Goal: Task Accomplishment & Management: Complete application form

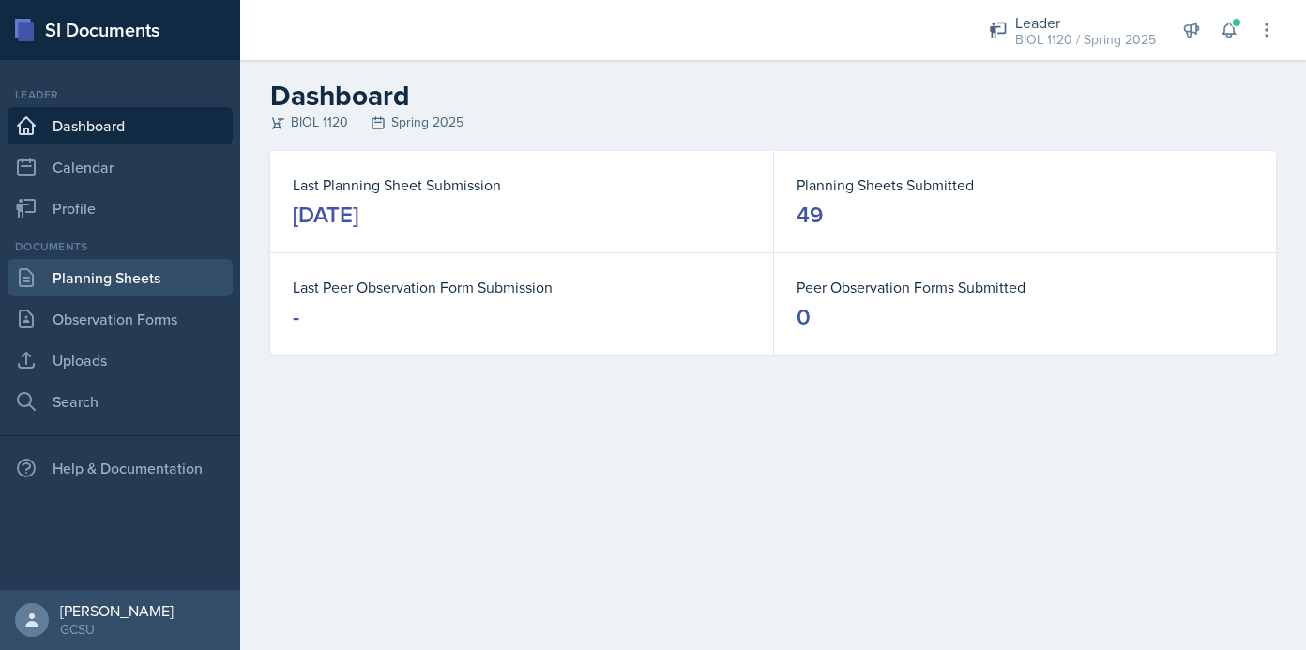
click at [147, 280] on link "Planning Sheets" at bounding box center [120, 278] width 225 height 38
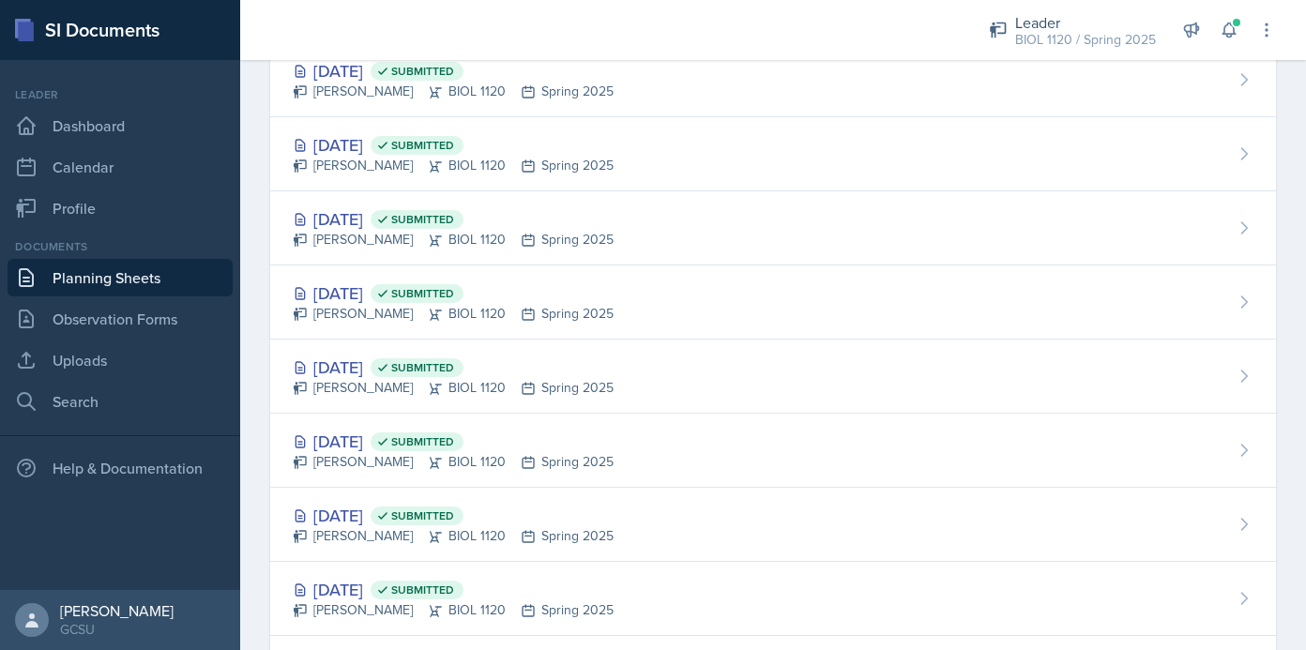
scroll to position [327, 0]
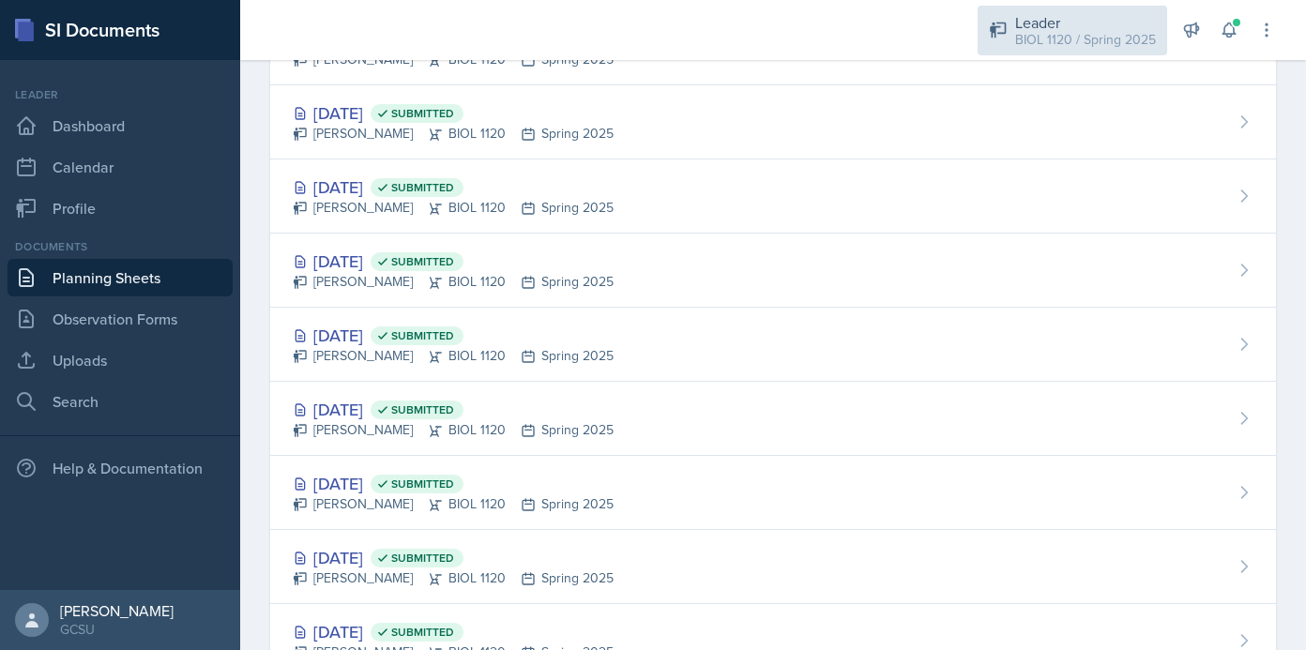
click at [1114, 43] on div "BIOL 1120 / Spring 2025" at bounding box center [1085, 40] width 141 height 20
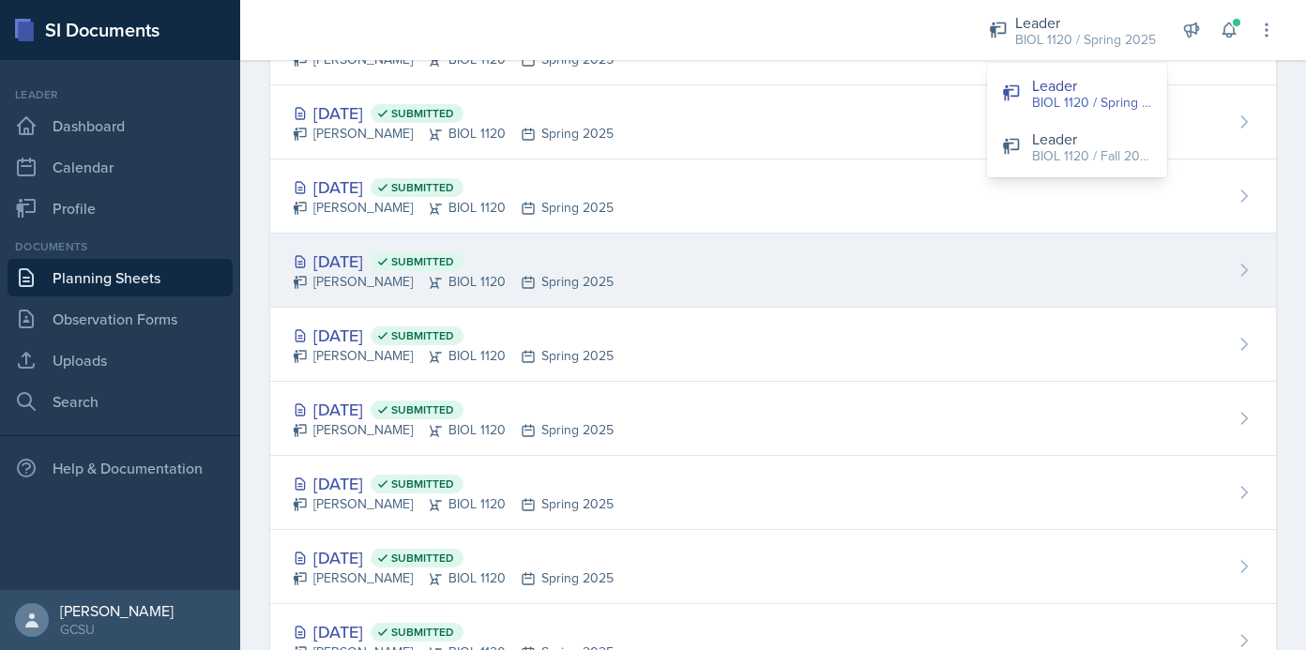
scroll to position [0, 0]
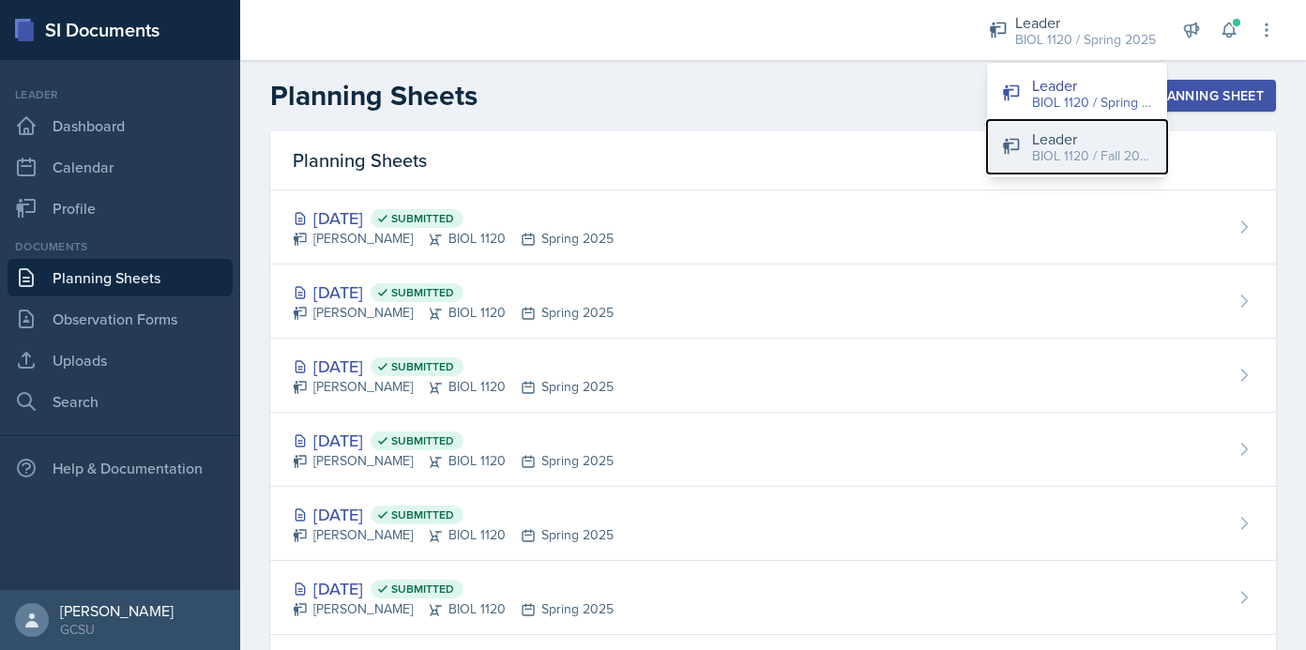
click at [1082, 159] on div "BIOL 1120 / Fall 2025" at bounding box center [1092, 156] width 120 height 20
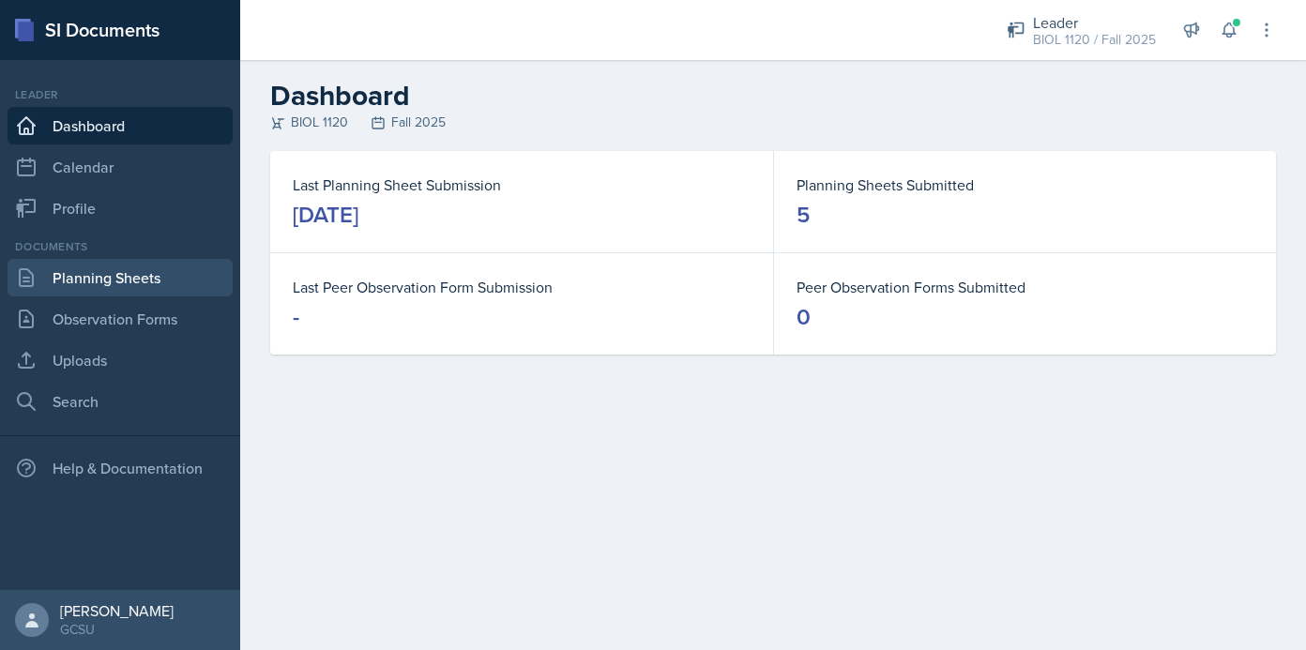
click at [144, 283] on link "Planning Sheets" at bounding box center [120, 278] width 225 height 38
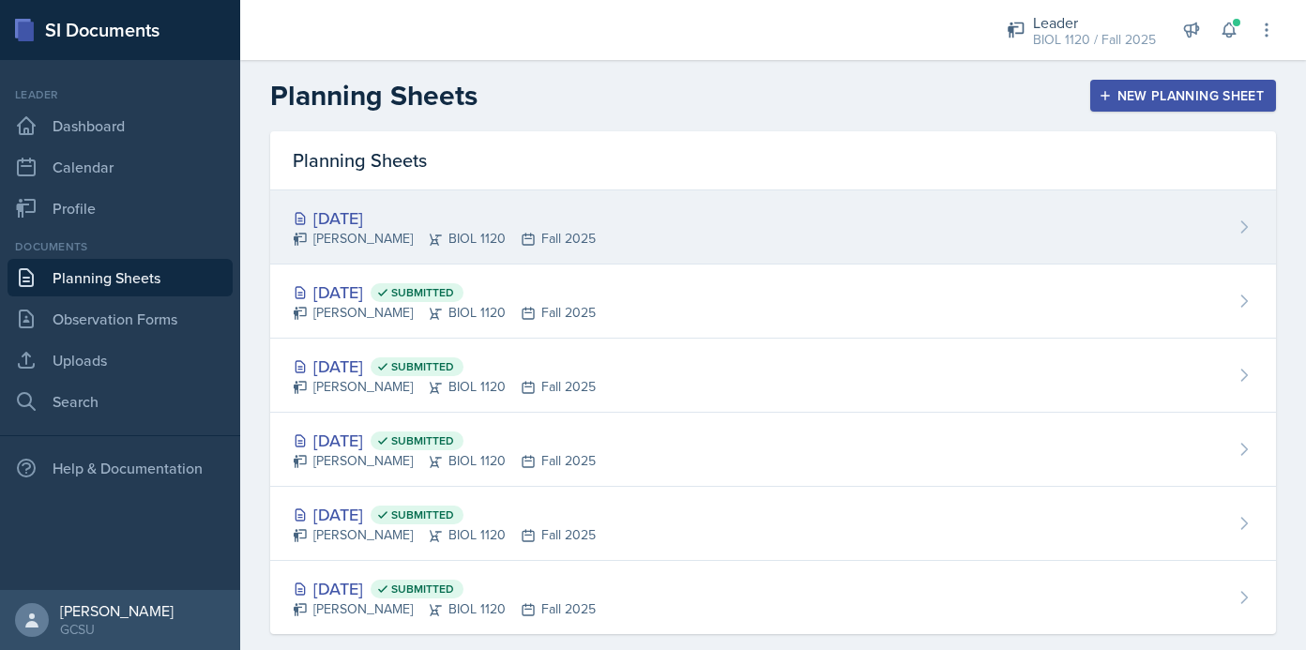
click at [776, 208] on div "Sep 15th, 2025 Emma Emmil BIOL 1120 Fall 2025" at bounding box center [773, 227] width 1006 height 74
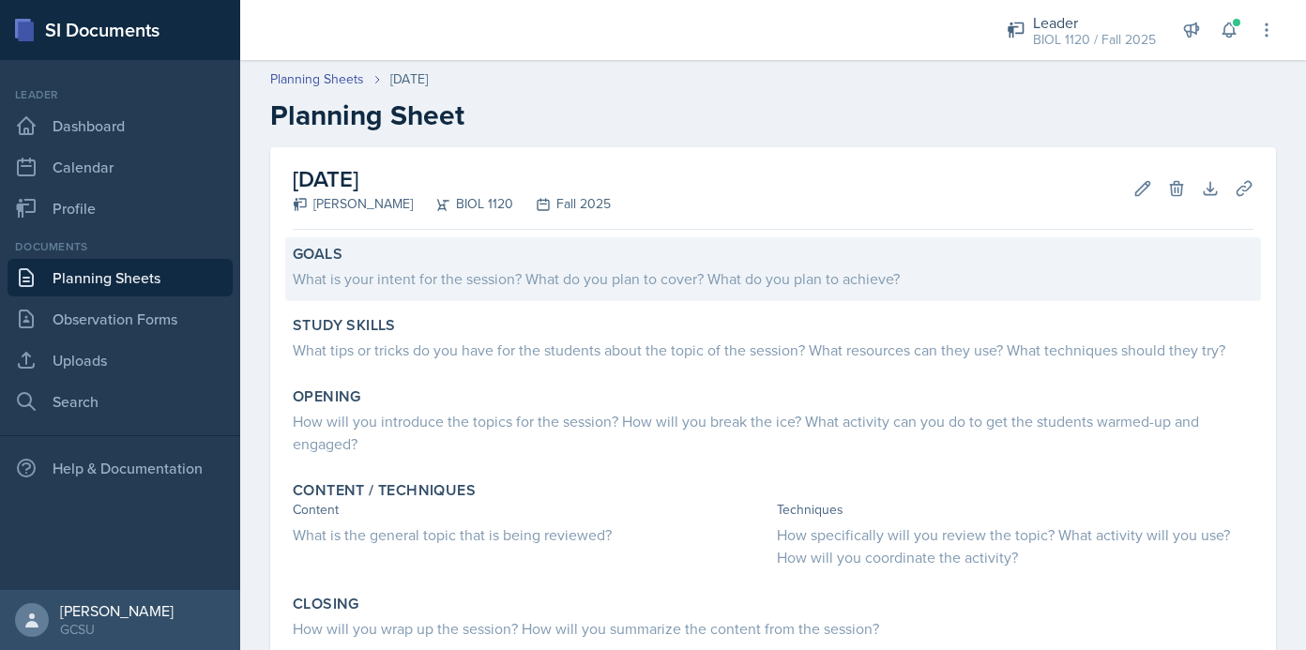
click at [442, 267] on div "What is your intent for the session? What do you plan to cover? What do you pla…" at bounding box center [773, 278] width 961 height 23
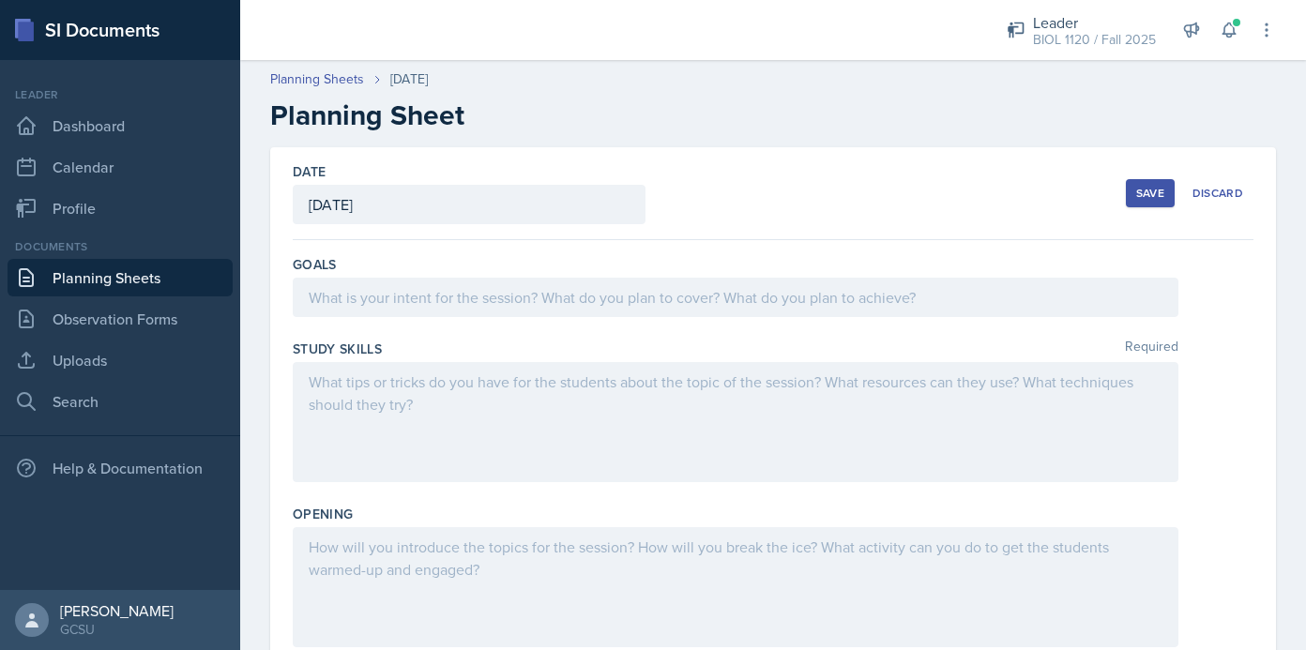
click at [445, 295] on div at bounding box center [736, 297] width 886 height 39
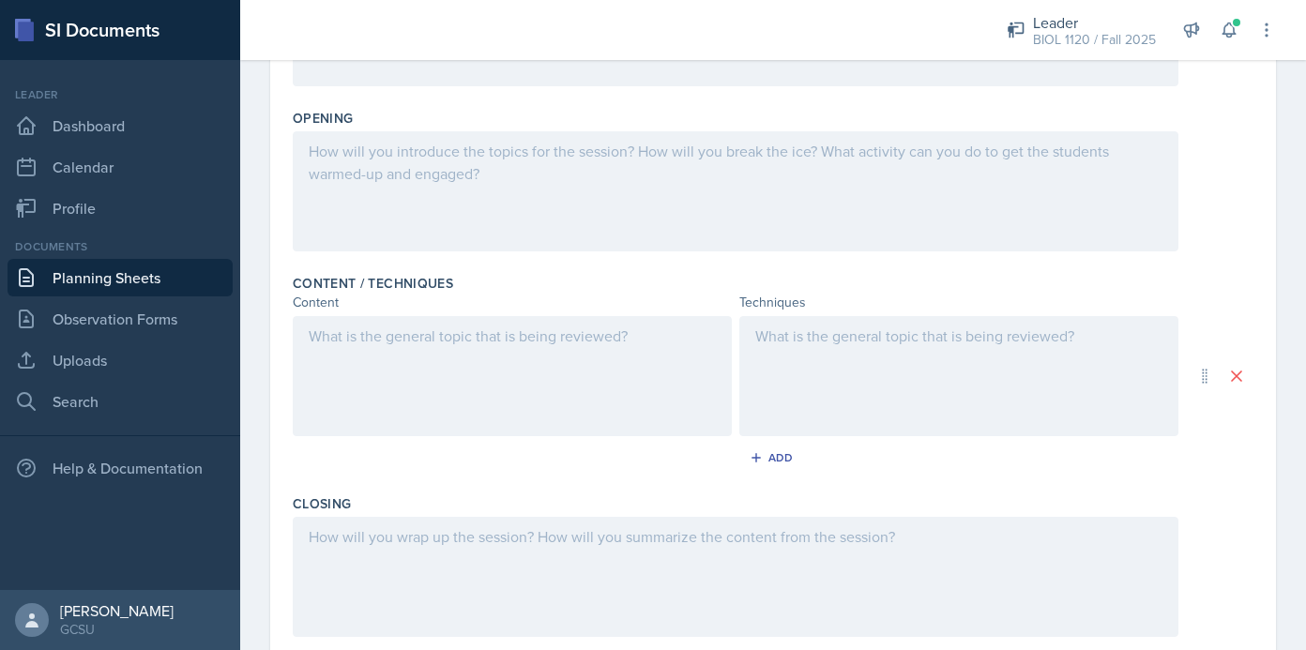
click at [612, 403] on div at bounding box center [512, 376] width 439 height 120
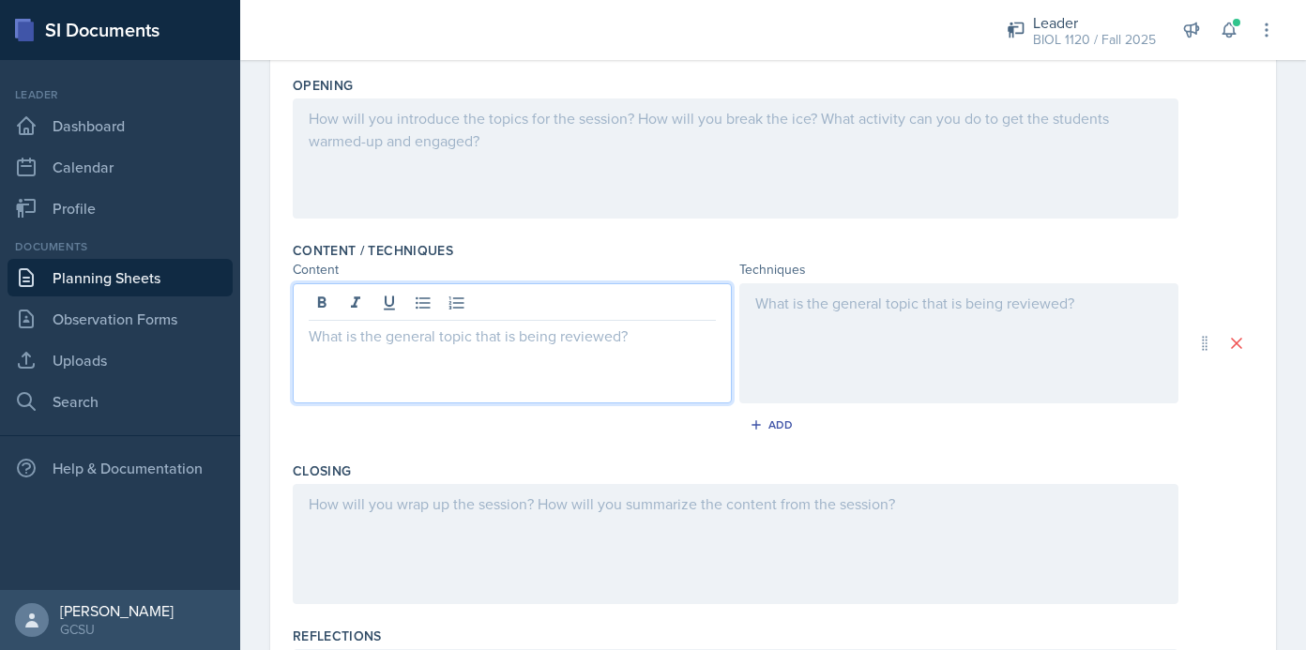
scroll to position [451, 0]
click at [837, 309] on div at bounding box center [958, 343] width 439 height 120
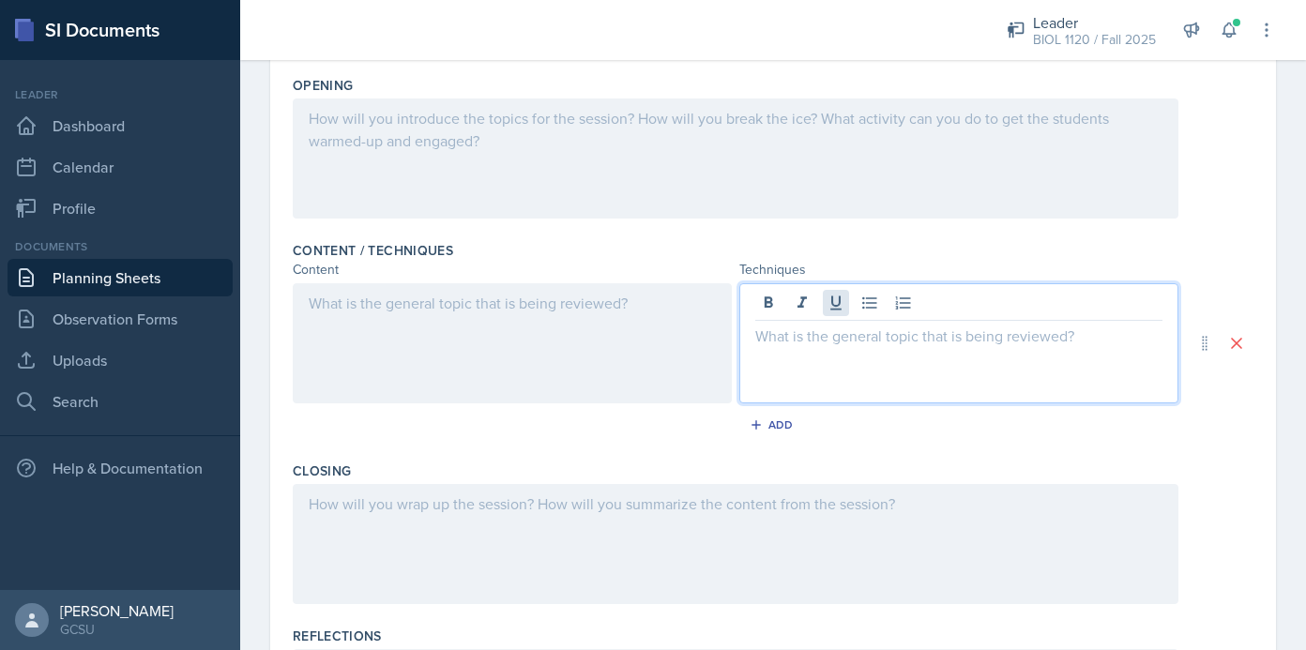
paste div
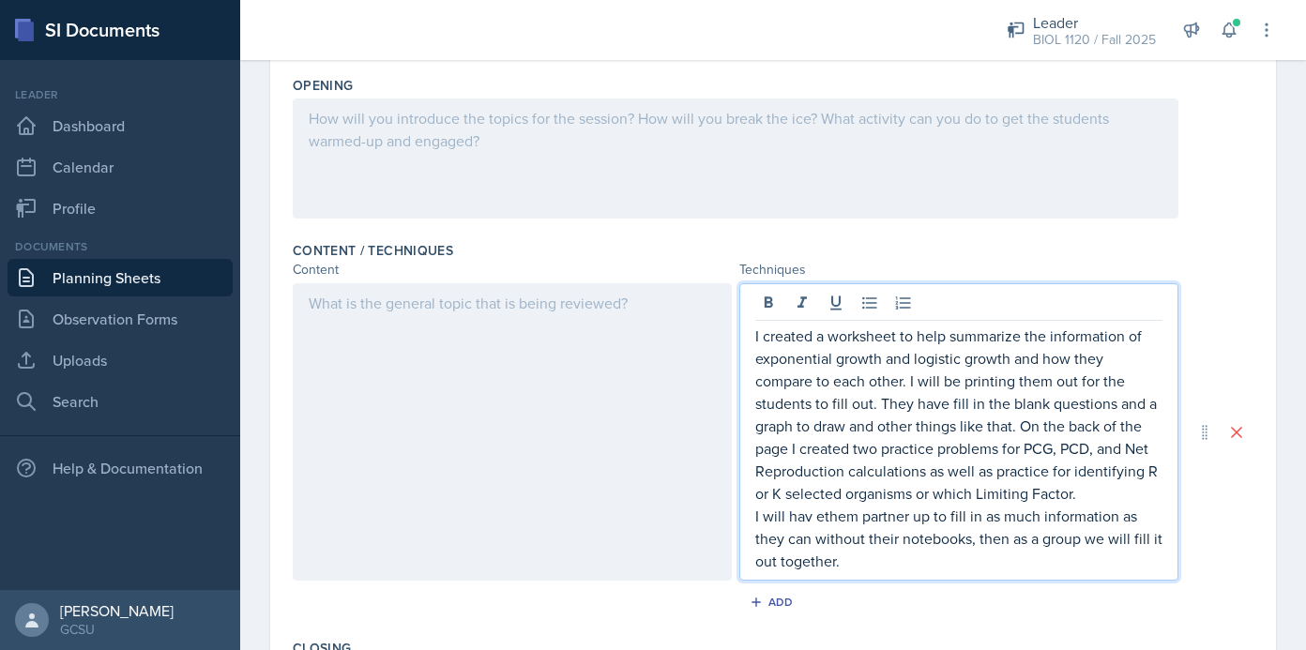
click at [825, 518] on p "I will hav ethem partner up to fill in as much information as they can without …" at bounding box center [958, 539] width 407 height 68
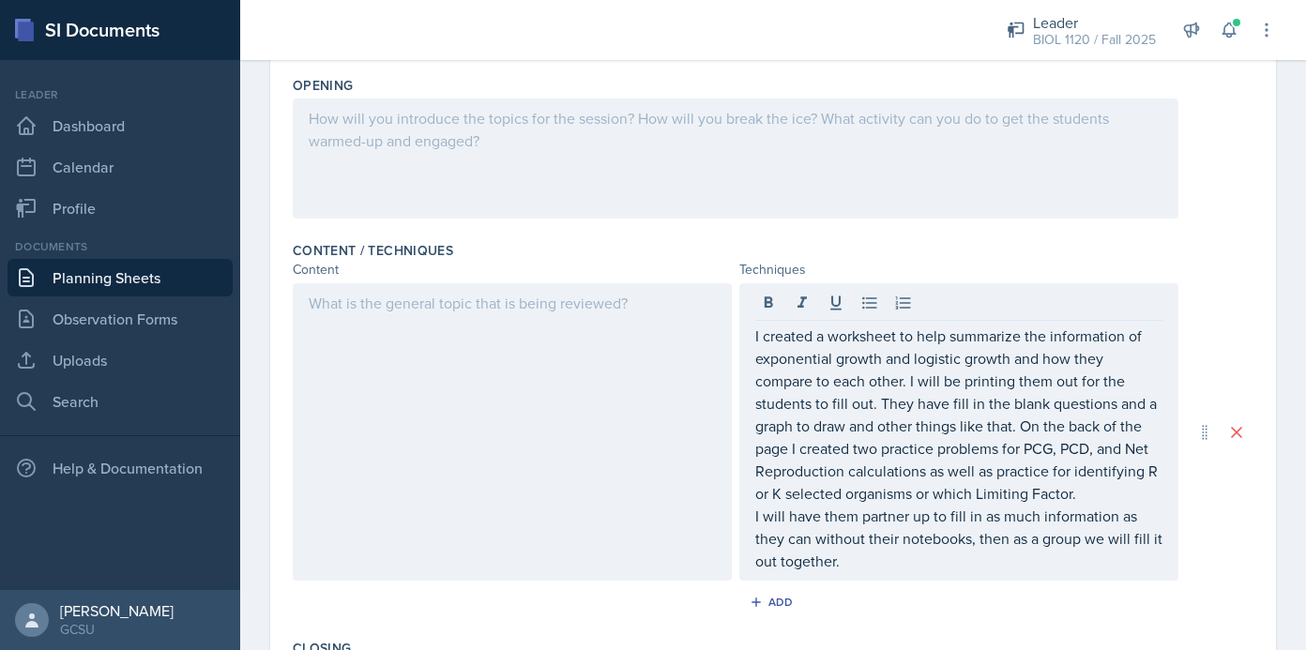
click at [443, 280] on div "Content / Techniques Content Techniques I created a worksheet to help summarize…" at bounding box center [773, 433] width 961 height 398
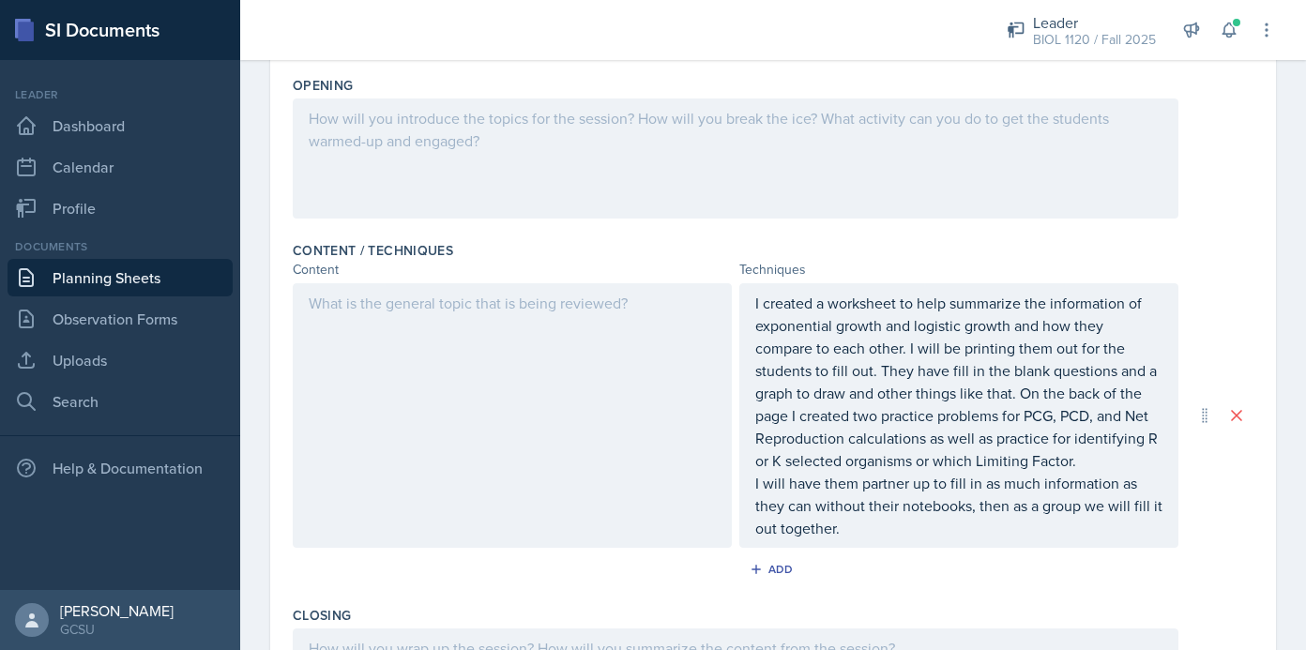
click at [433, 317] on div at bounding box center [512, 415] width 439 height 265
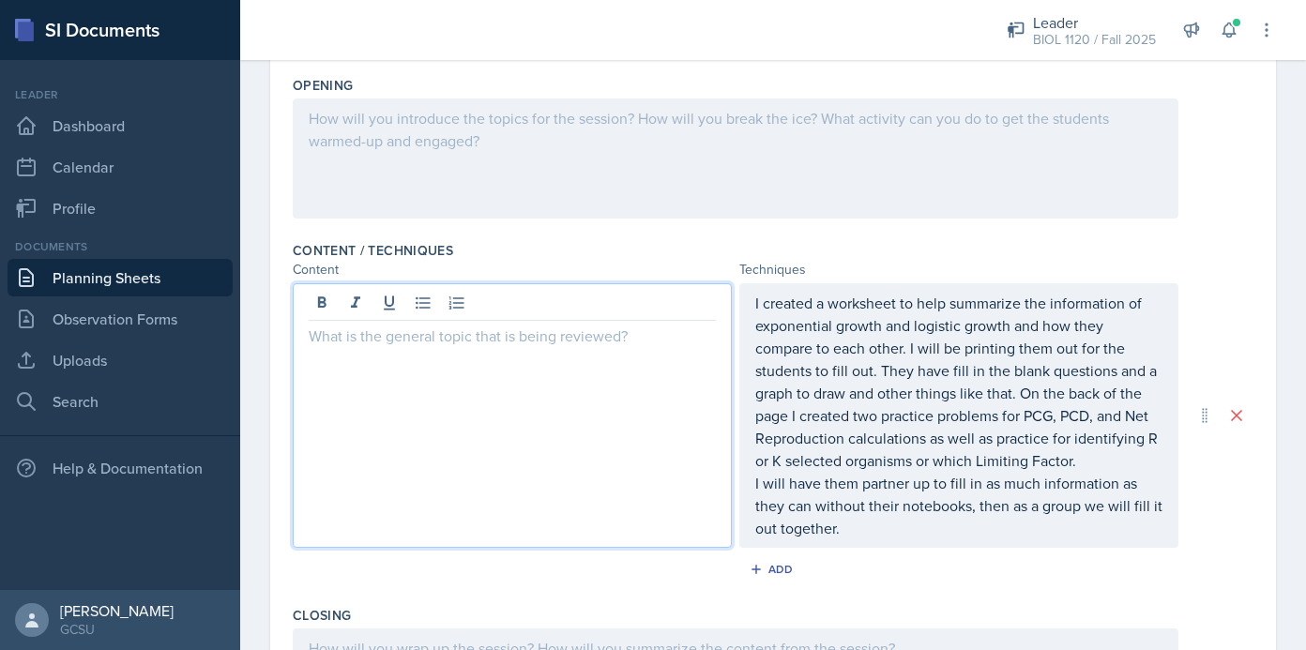
scroll to position [484, 0]
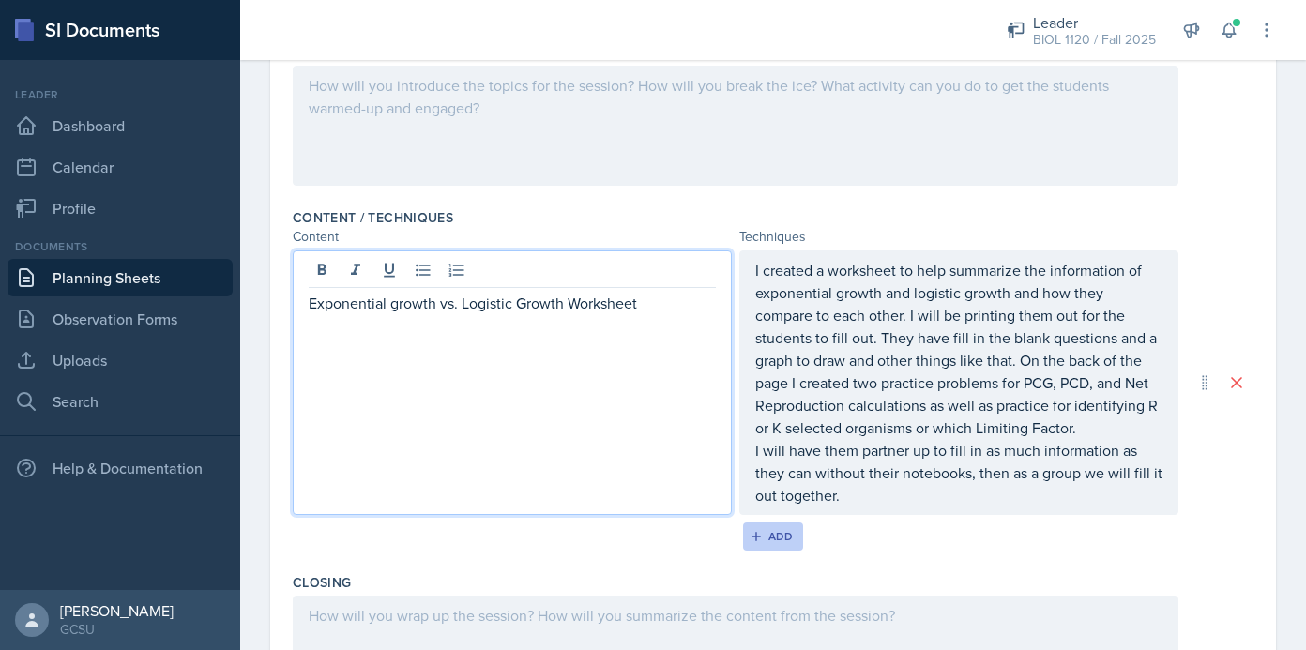
click at [775, 531] on div "Add" at bounding box center [773, 536] width 40 height 15
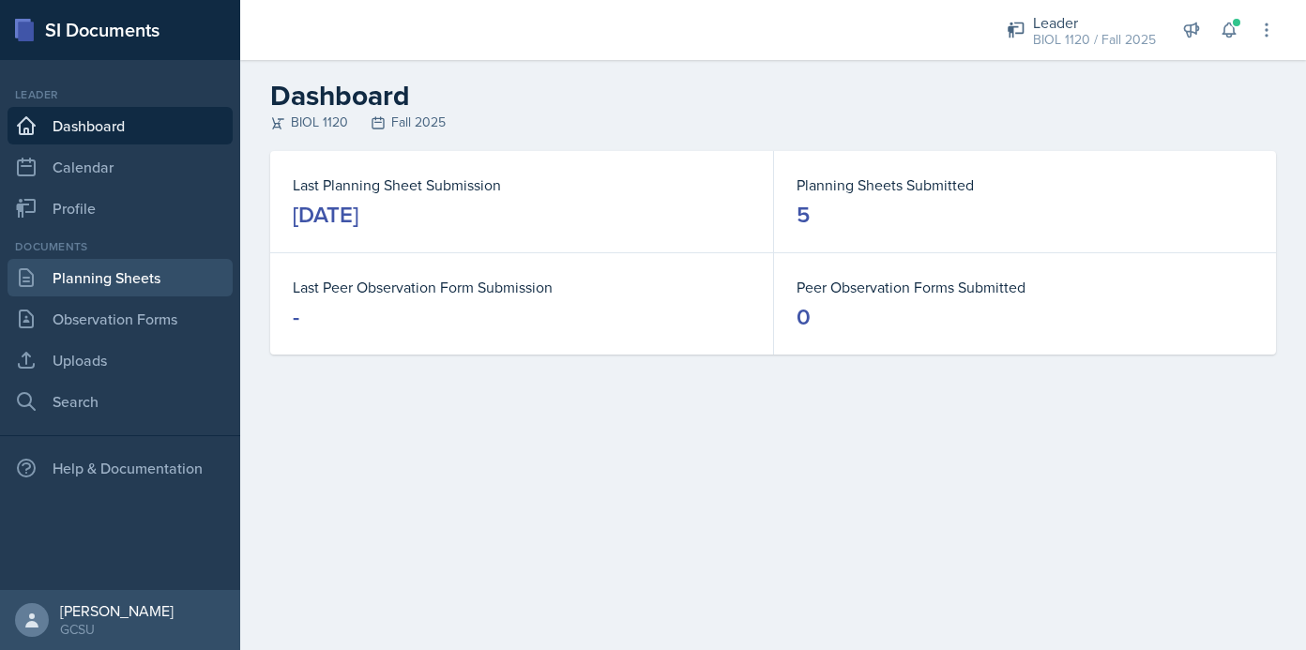
click at [156, 273] on link "Planning Sheets" at bounding box center [120, 278] width 225 height 38
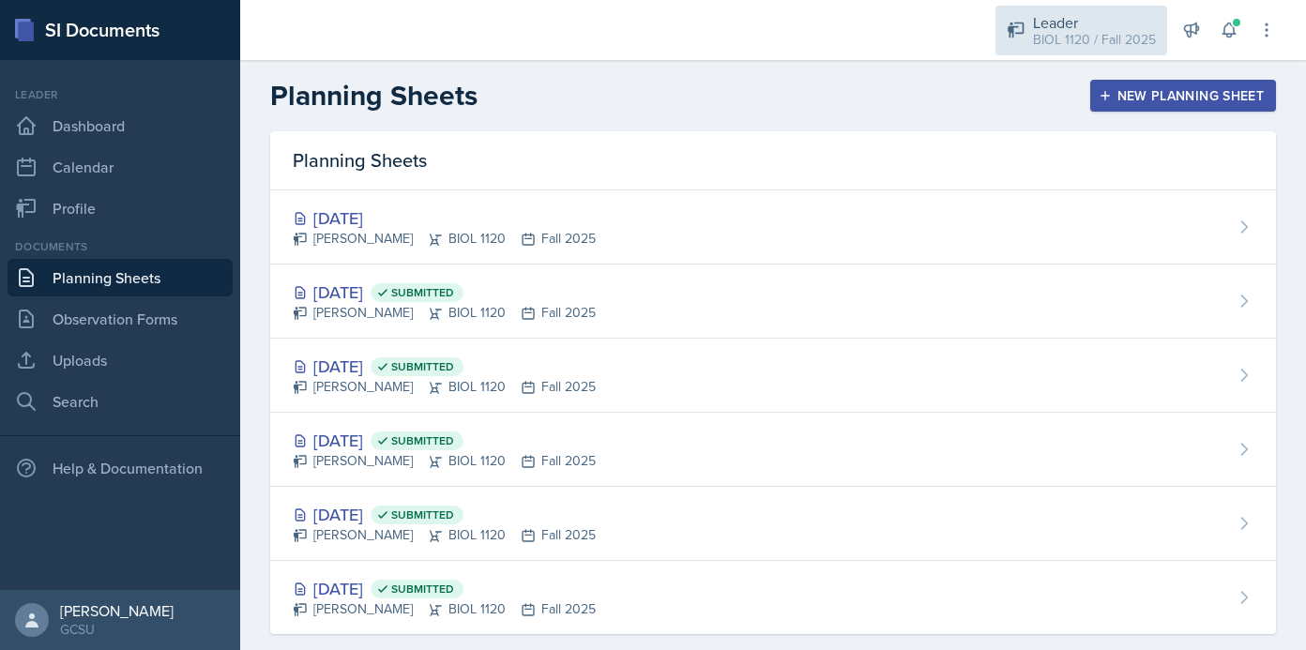
click at [1069, 25] on div "Leader" at bounding box center [1094, 22] width 123 height 23
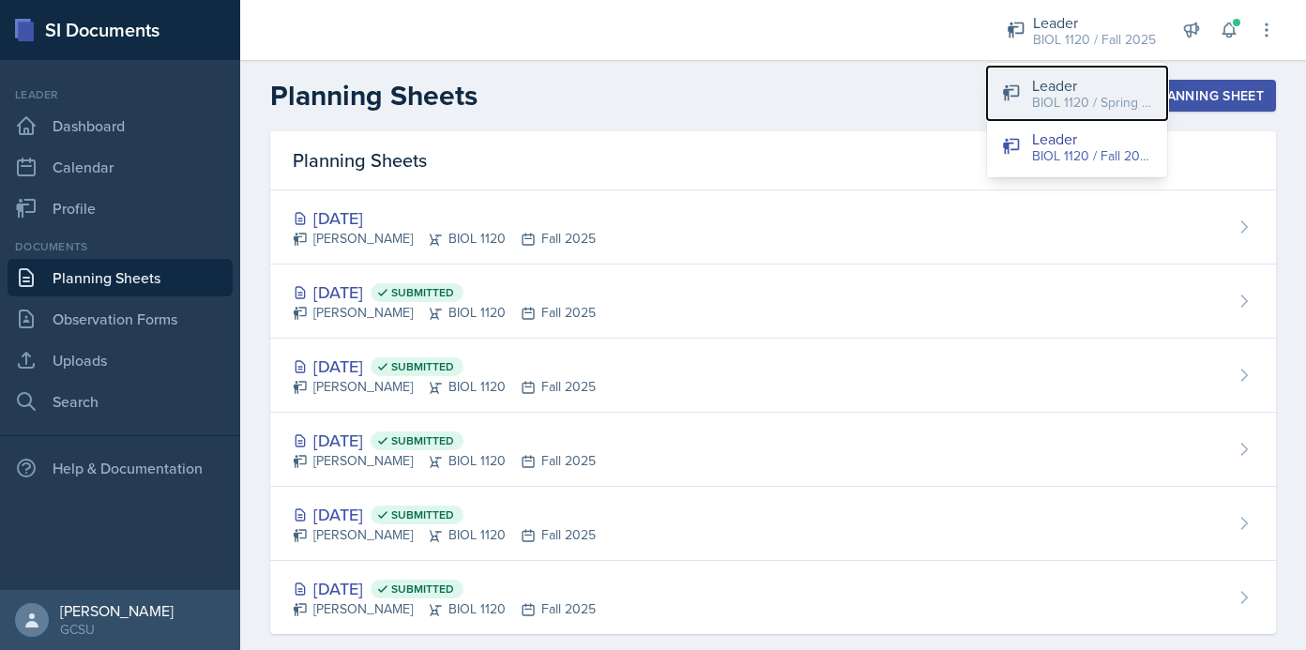
click at [1081, 101] on div "BIOL 1120 / Spring 2025" at bounding box center [1092, 103] width 120 height 20
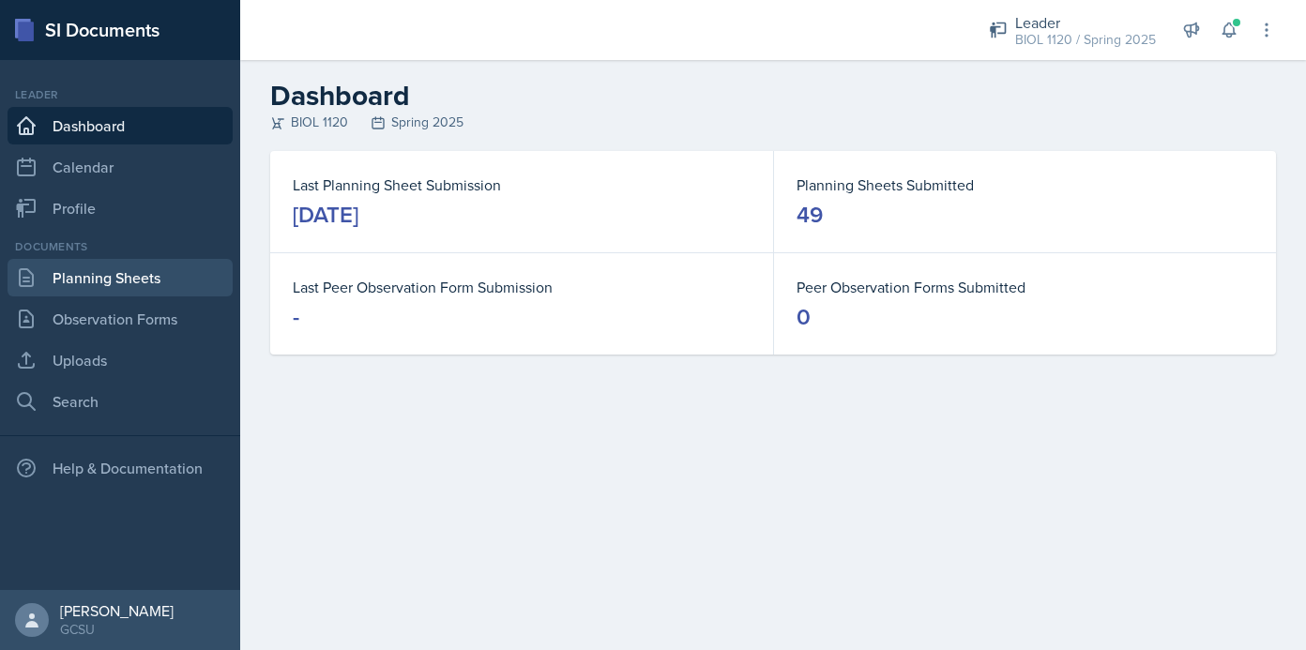
click at [138, 271] on link "Planning Sheets" at bounding box center [120, 278] width 225 height 38
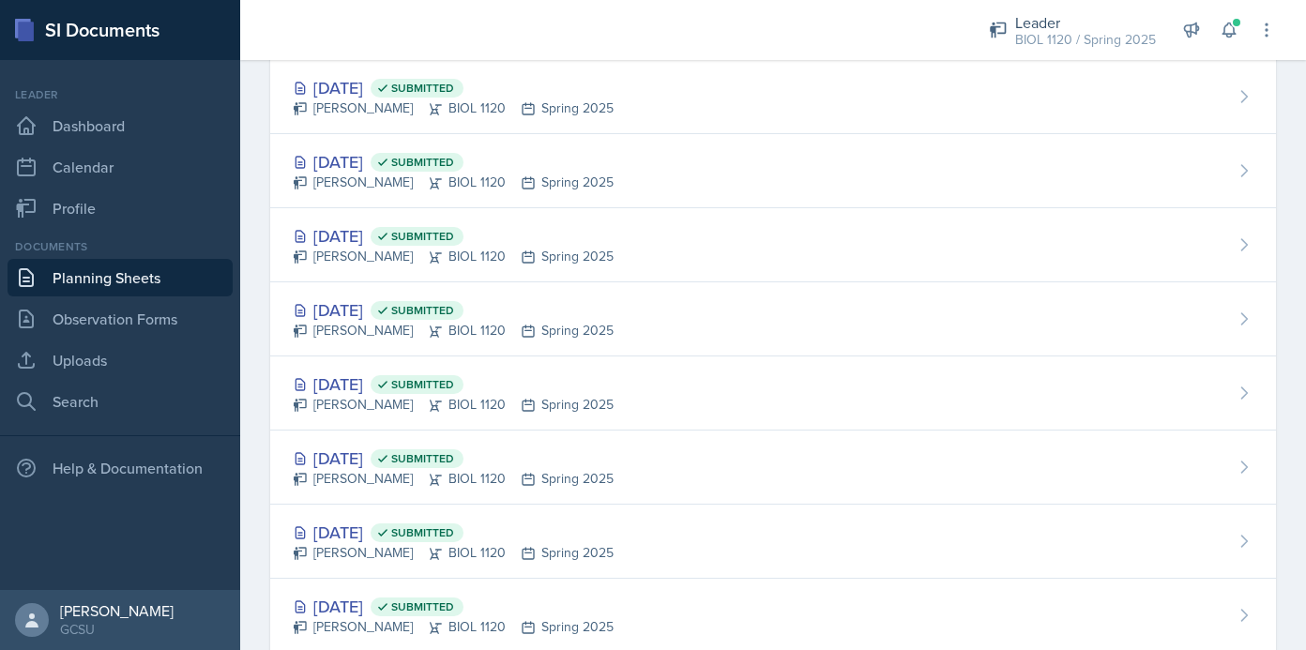
scroll to position [1315, 0]
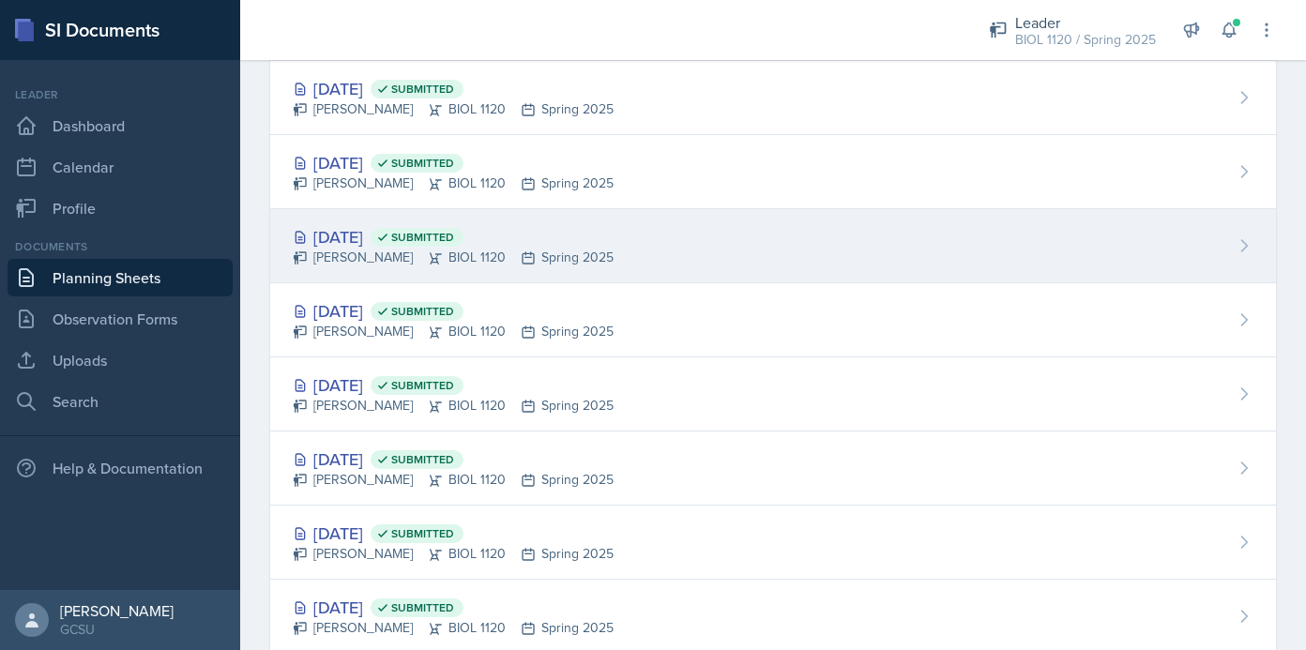
click at [618, 271] on div "[DATE] Submitted [PERSON_NAME] BIOL 1120 Spring 2025" at bounding box center [773, 246] width 1006 height 74
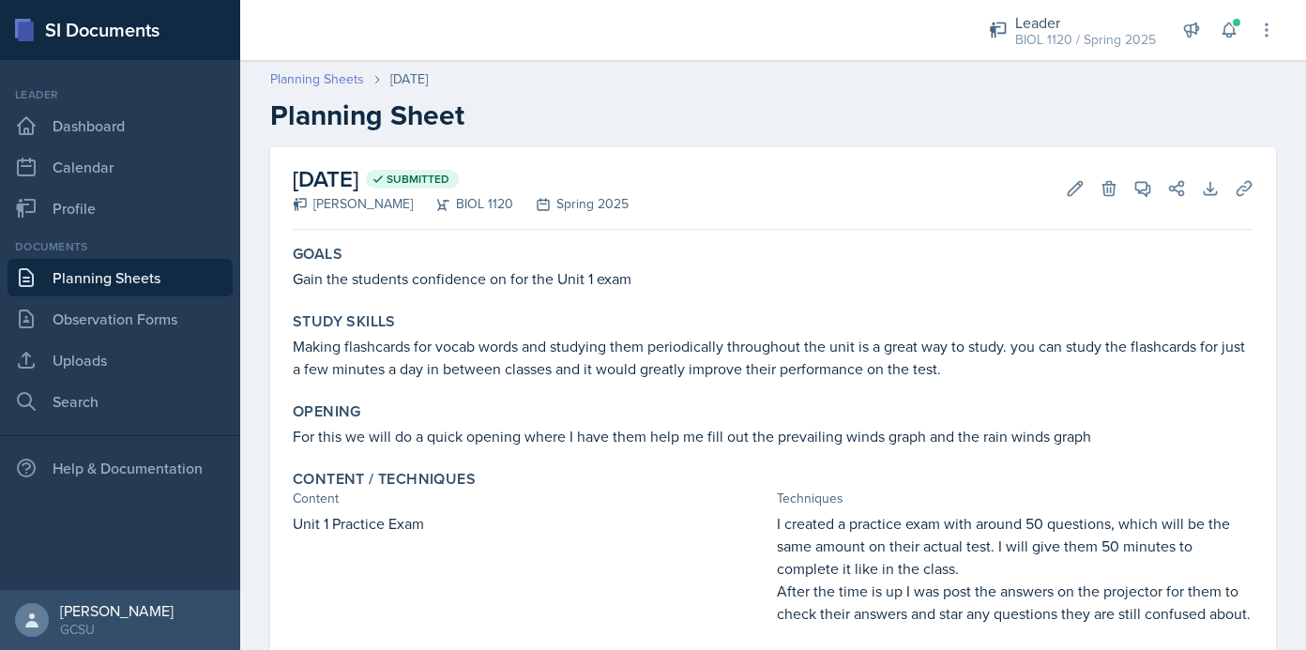
click at [323, 78] on link "Planning Sheets" at bounding box center [317, 79] width 94 height 20
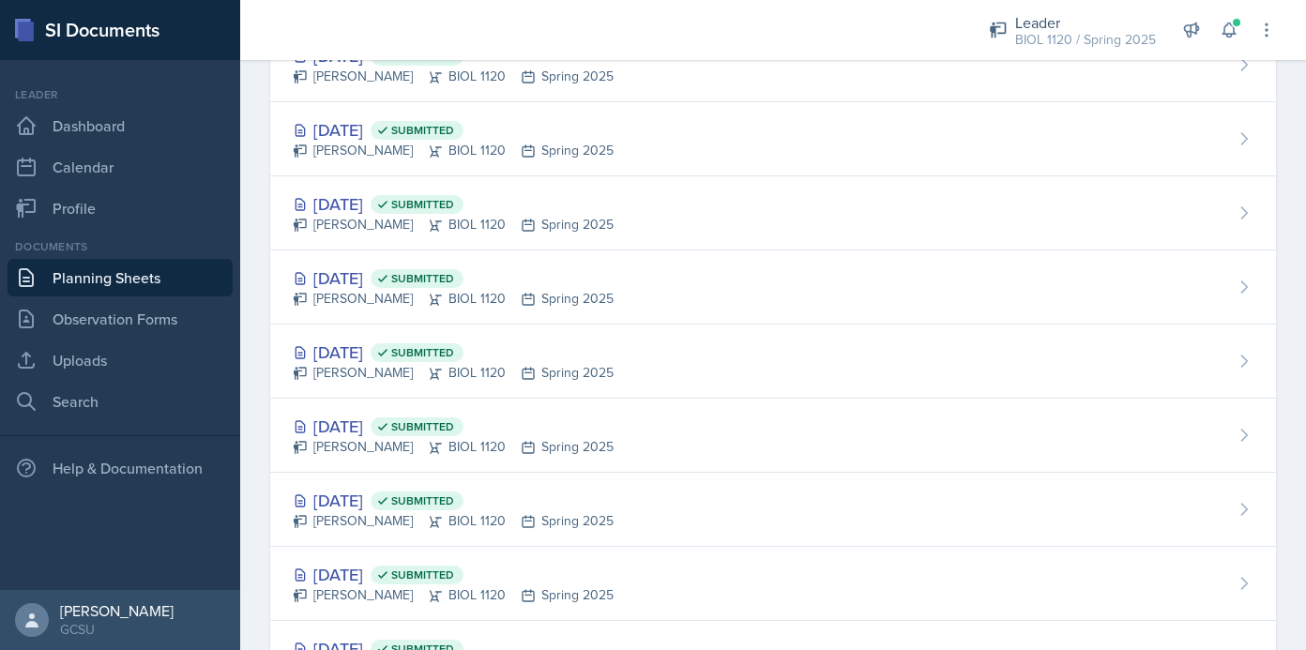
scroll to position [1127, 0]
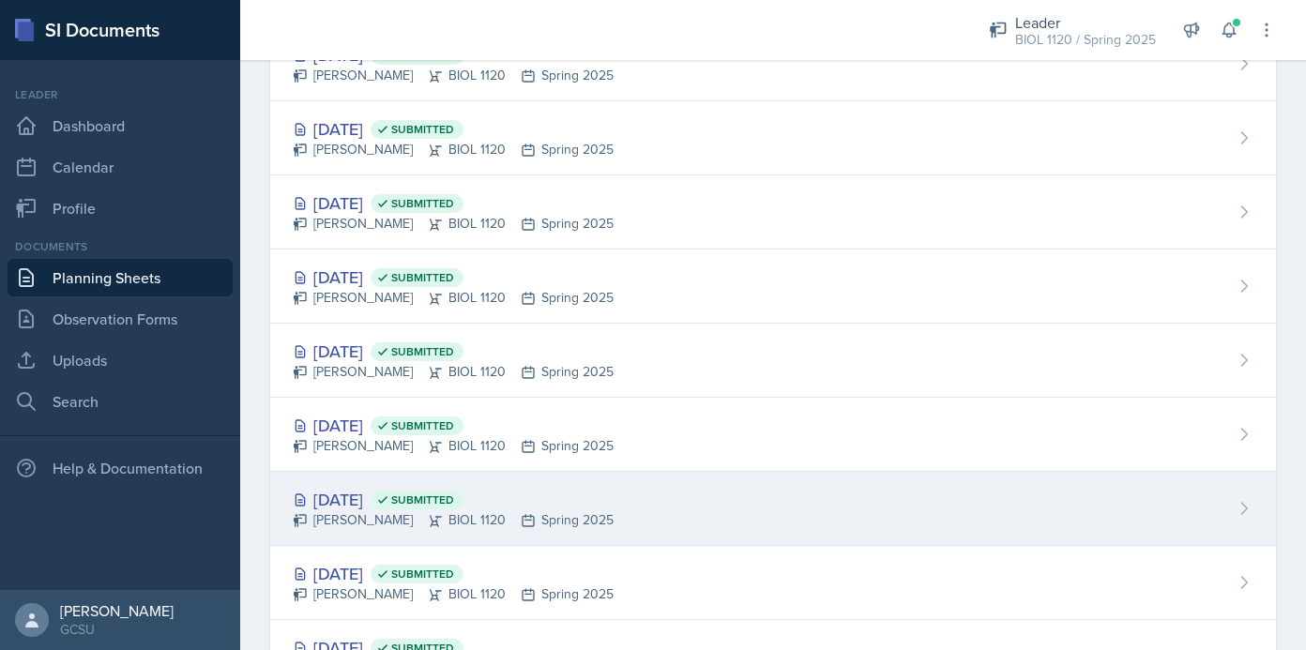
click at [606, 508] on div "[DATE] Submitted [PERSON_NAME] BIOL 1120 Spring 2025" at bounding box center [773, 509] width 1006 height 74
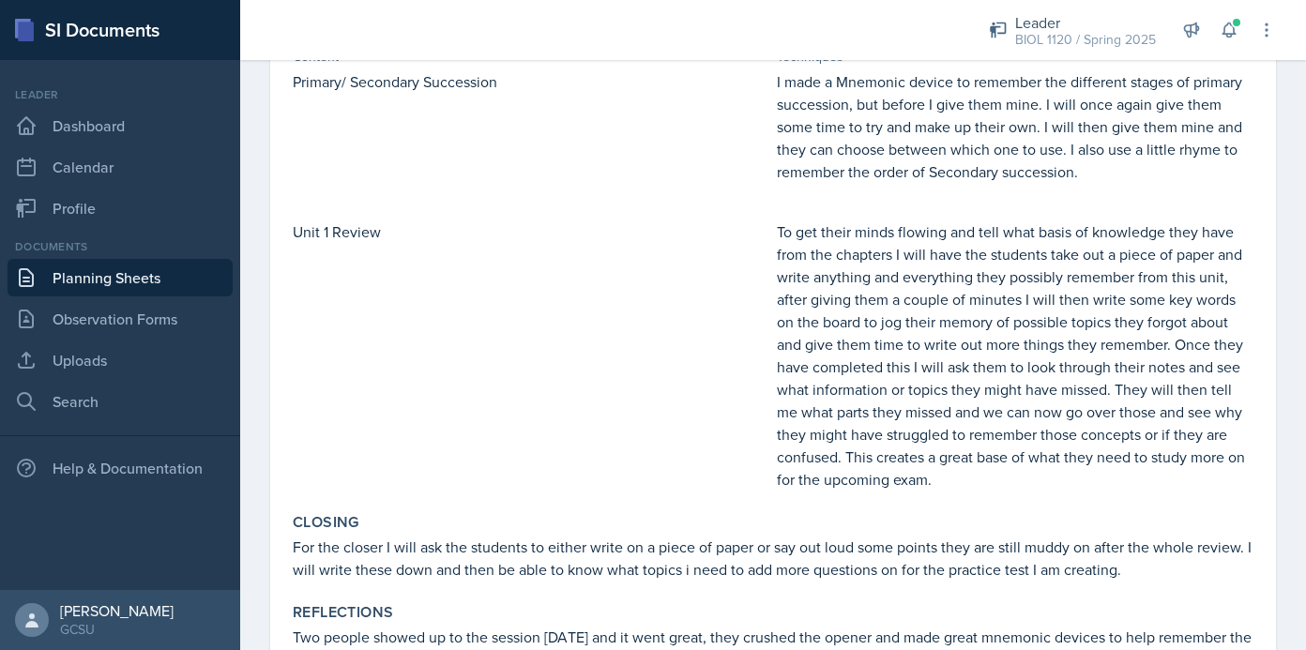
scroll to position [736, 0]
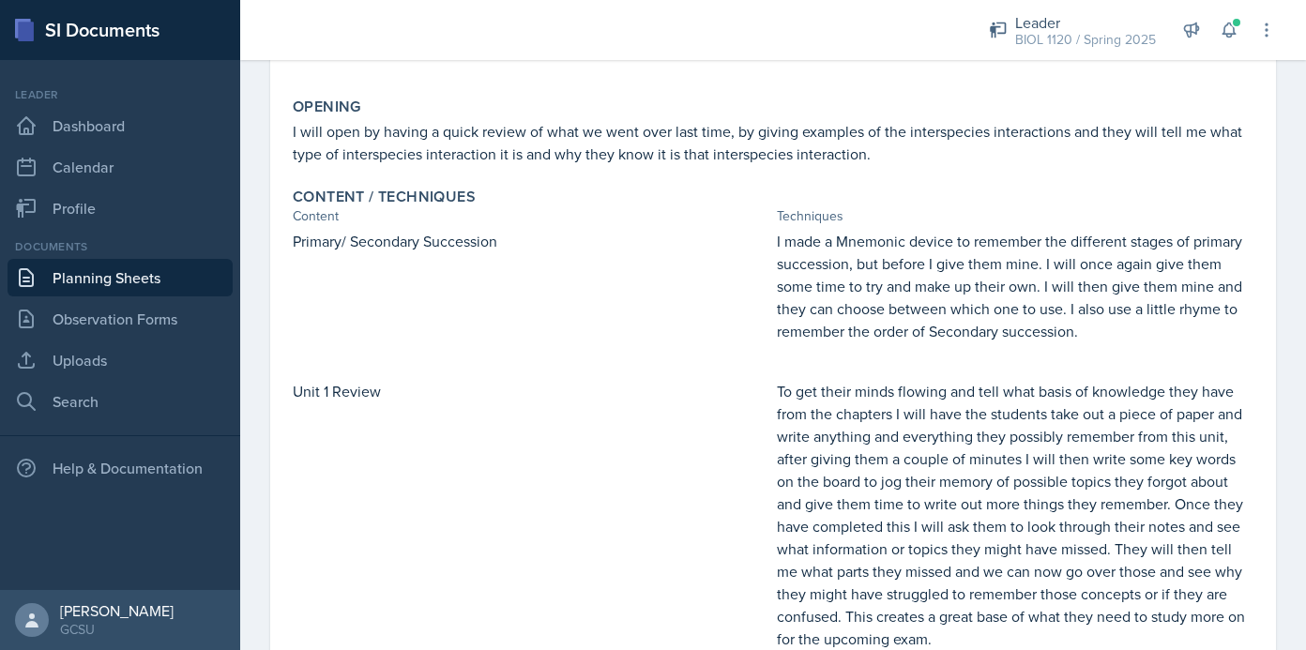
click at [637, 216] on div "Content" at bounding box center [531, 216] width 477 height 20
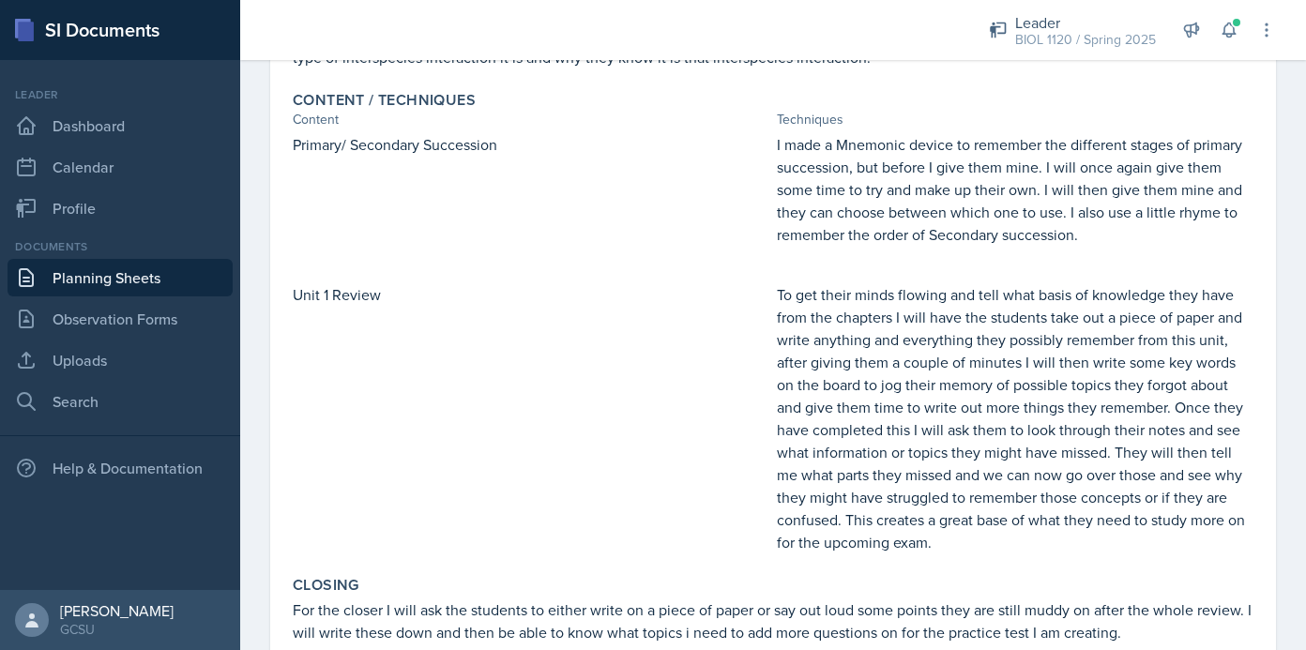
scroll to position [0, 0]
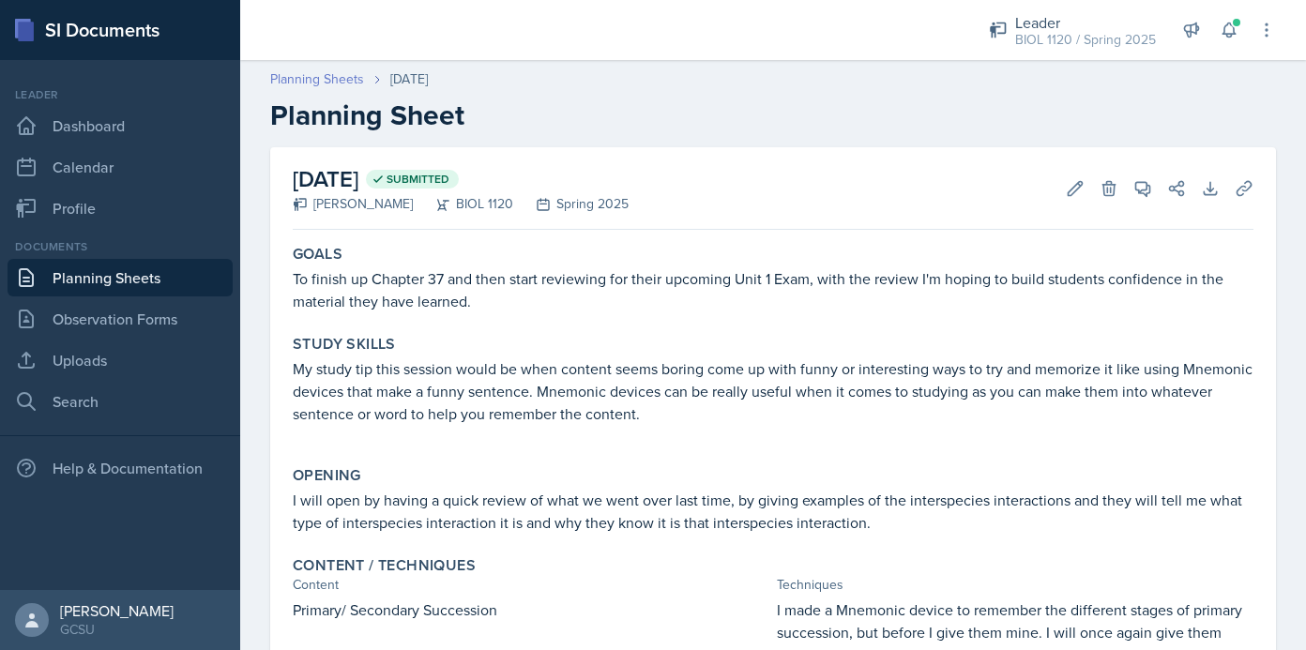
click at [342, 84] on link "Planning Sheets" at bounding box center [317, 79] width 94 height 20
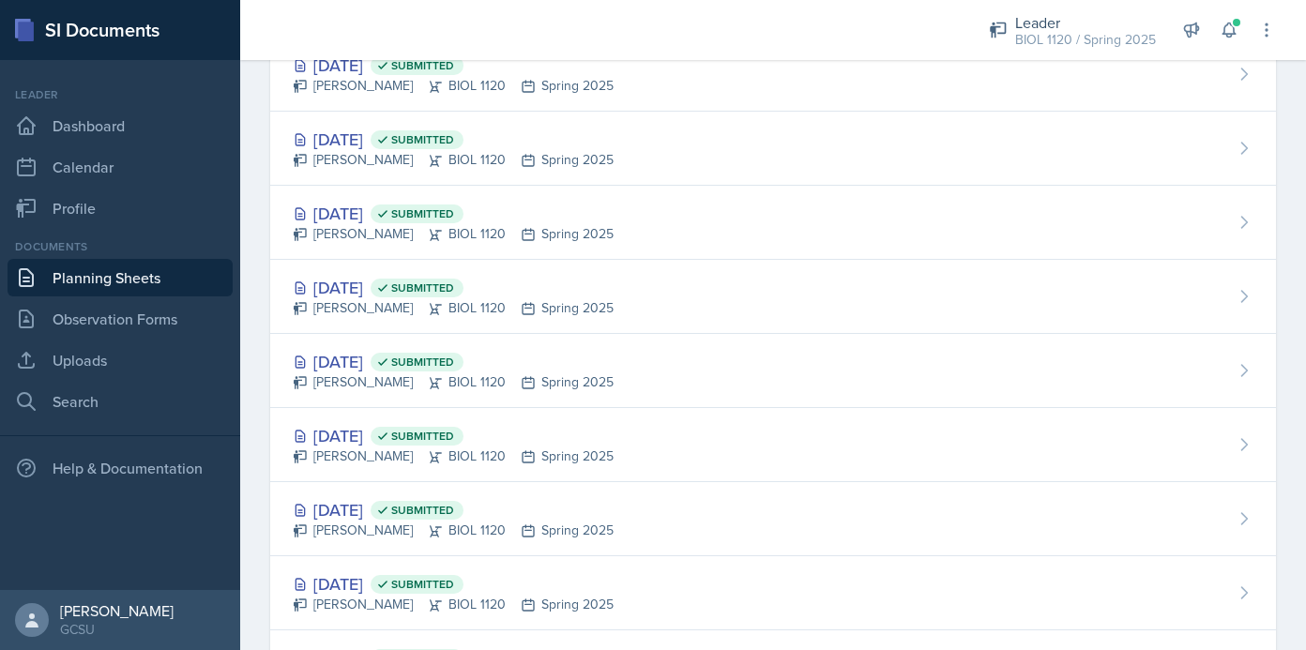
scroll to position [1258, 0]
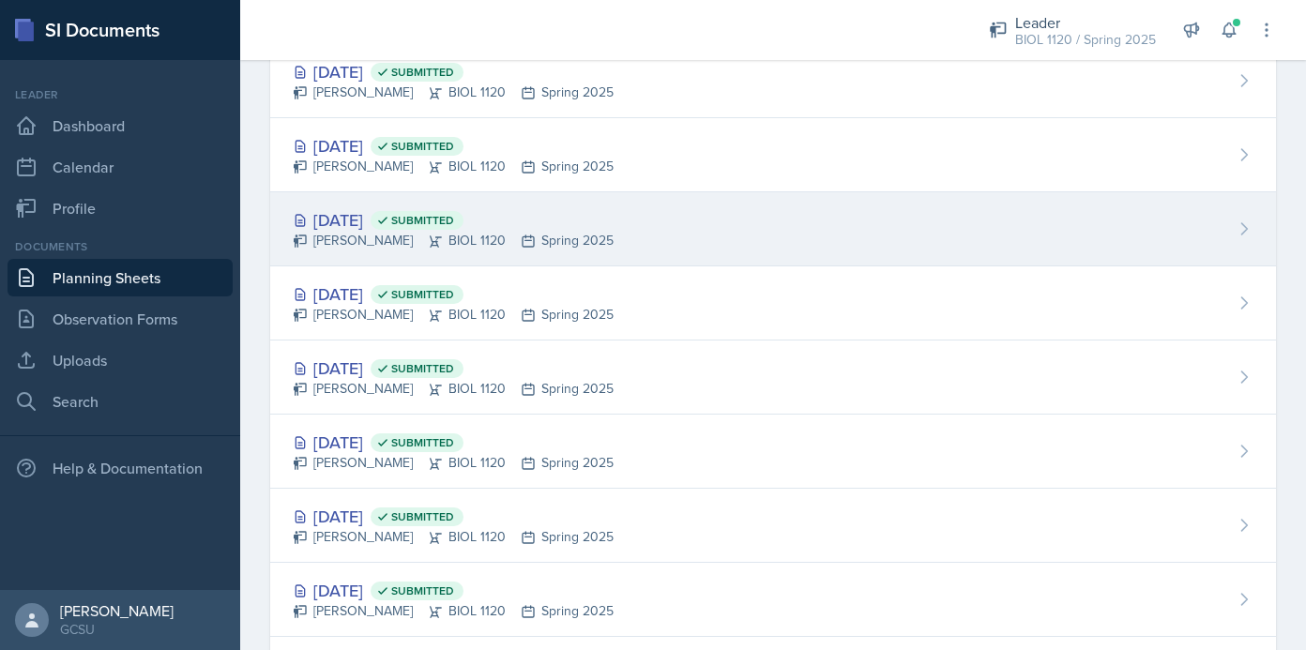
click at [675, 221] on div "[DATE] Submitted [PERSON_NAME] BIOL 1120 Spring 2025" at bounding box center [773, 229] width 1006 height 74
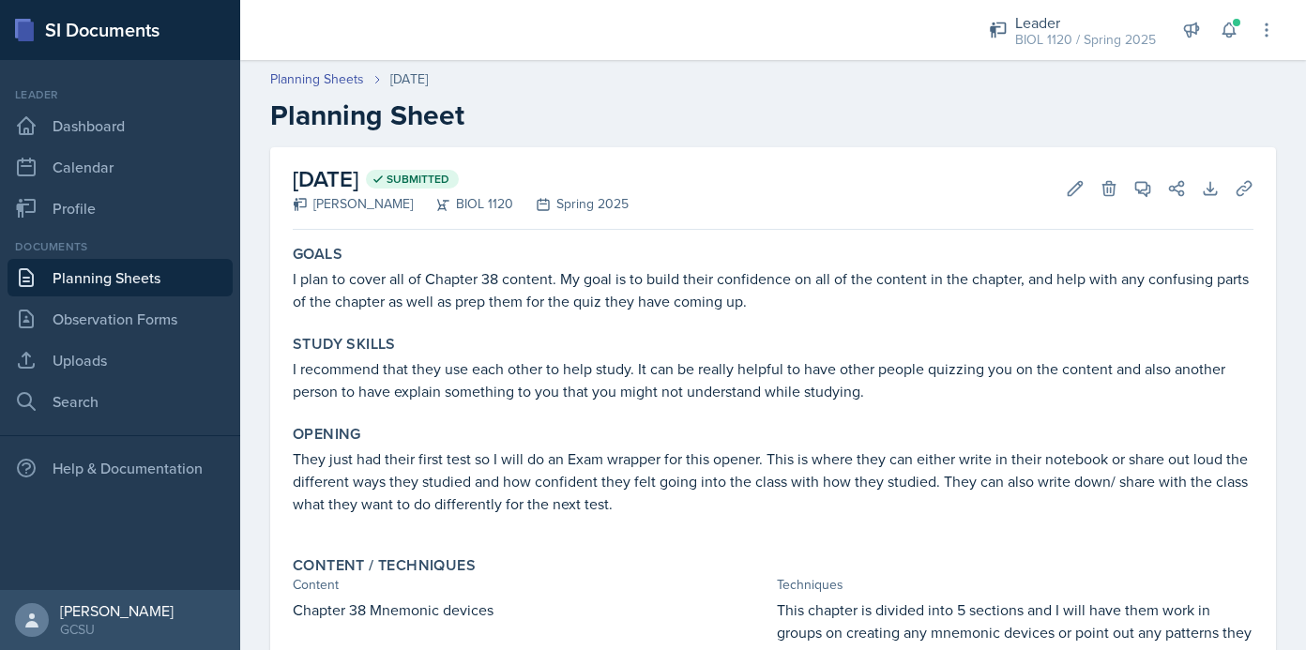
click at [190, 276] on link "Planning Sheets" at bounding box center [120, 278] width 225 height 38
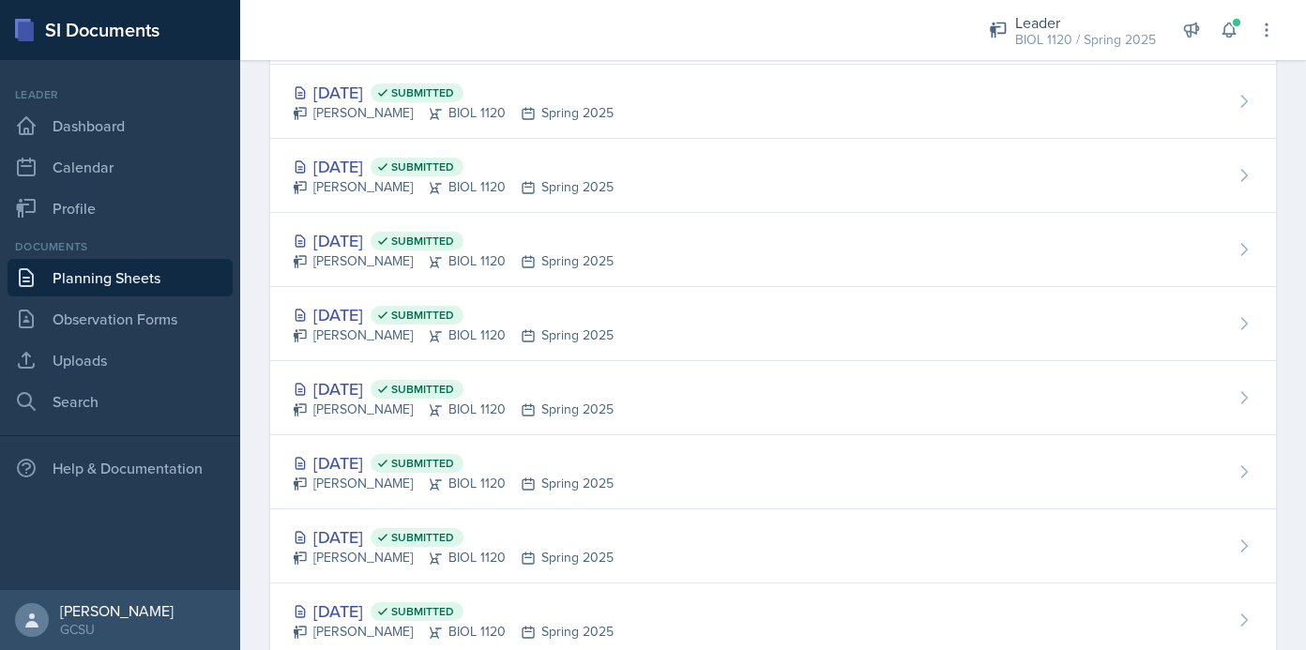
scroll to position [1165, 0]
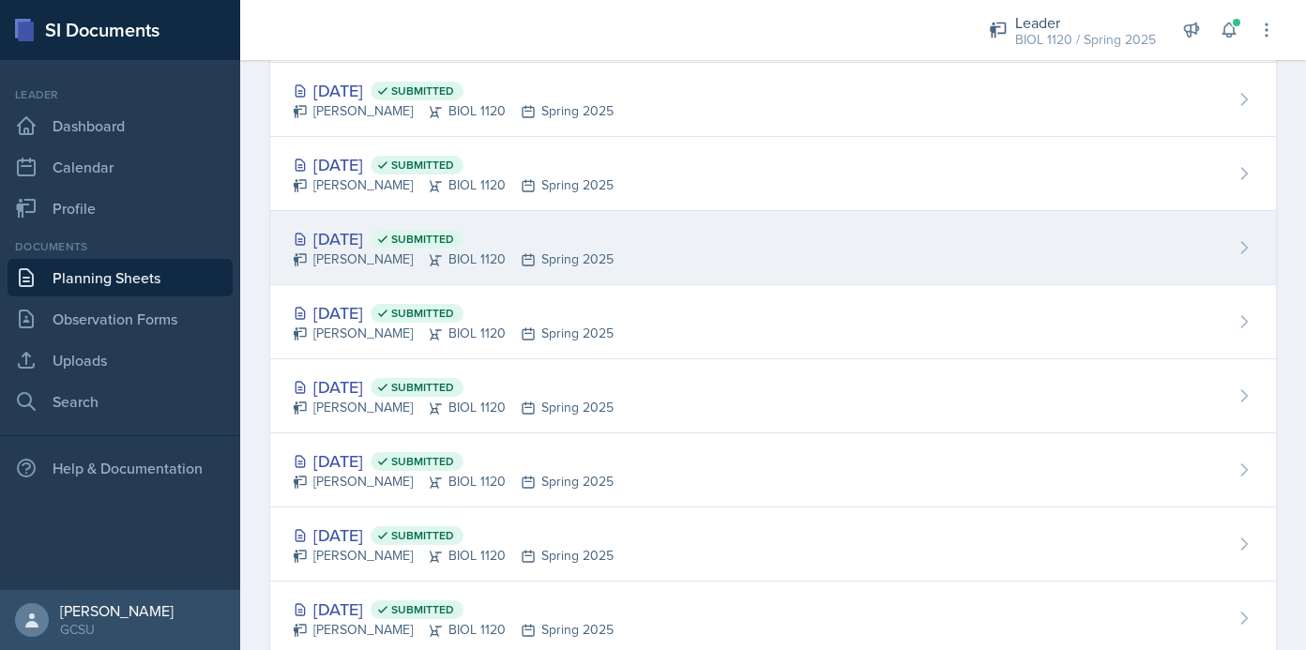
click at [634, 238] on div "[DATE] Submitted [PERSON_NAME] BIOL 1120 Spring 2025" at bounding box center [773, 248] width 1006 height 74
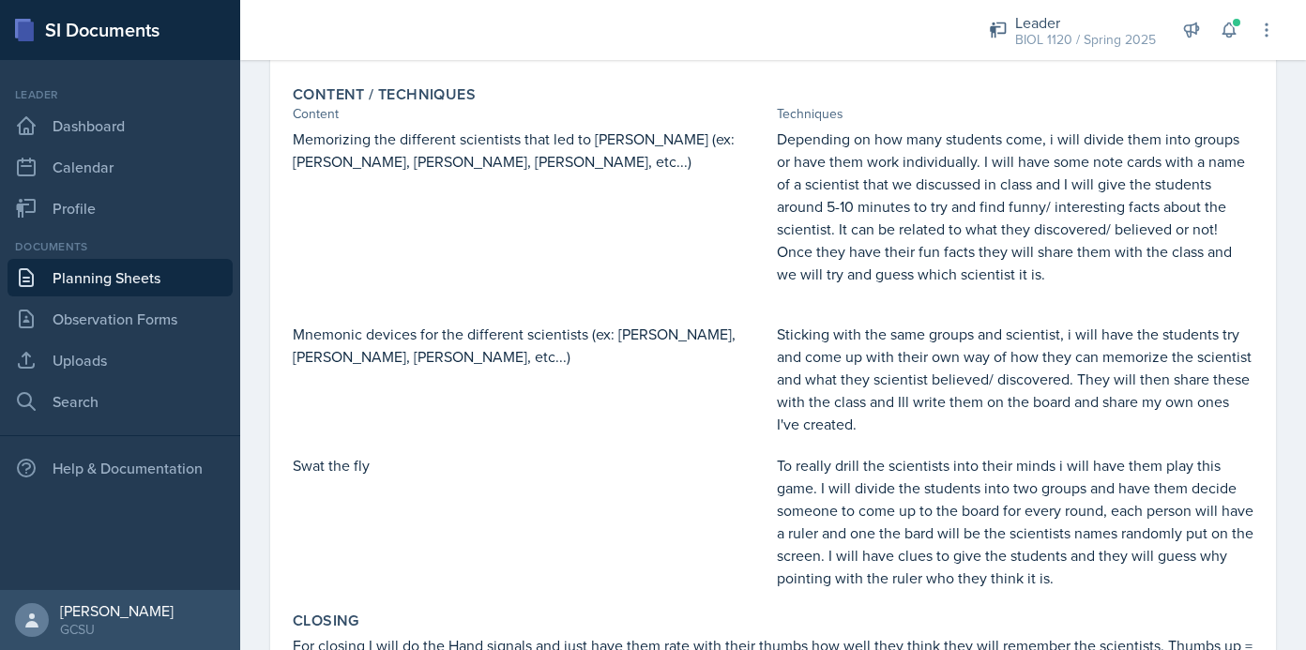
scroll to position [520, 0]
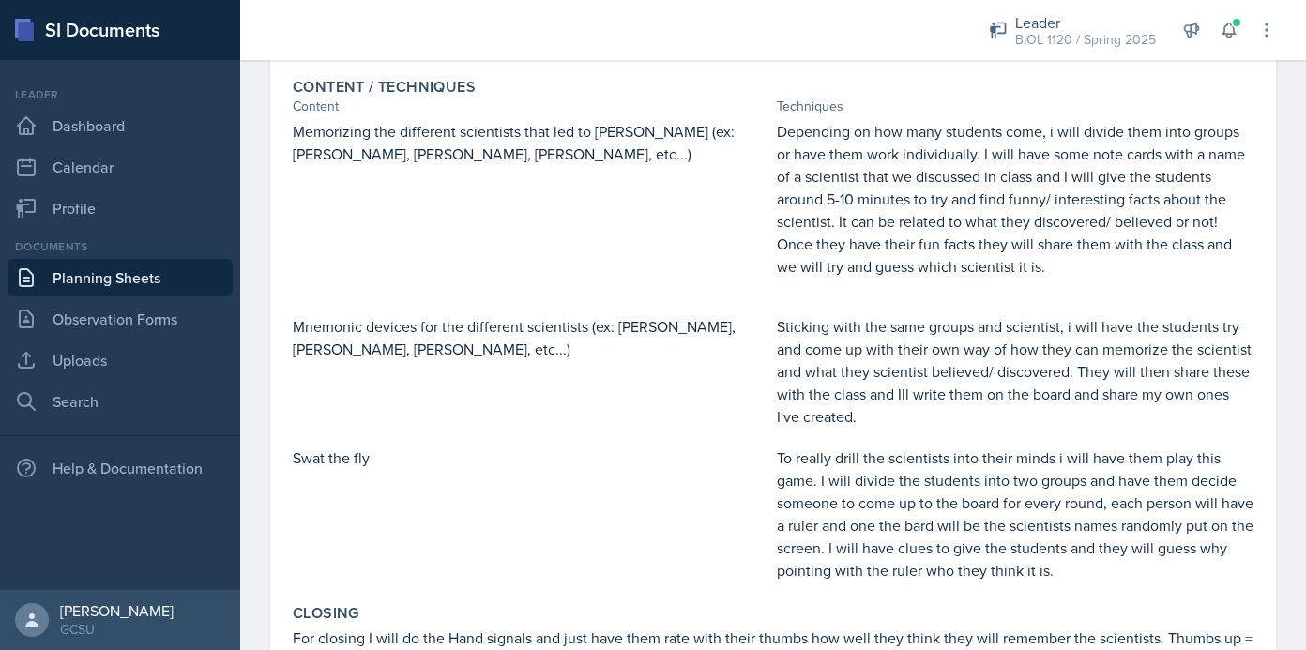
click at [195, 279] on link "Planning Sheets" at bounding box center [120, 278] width 225 height 38
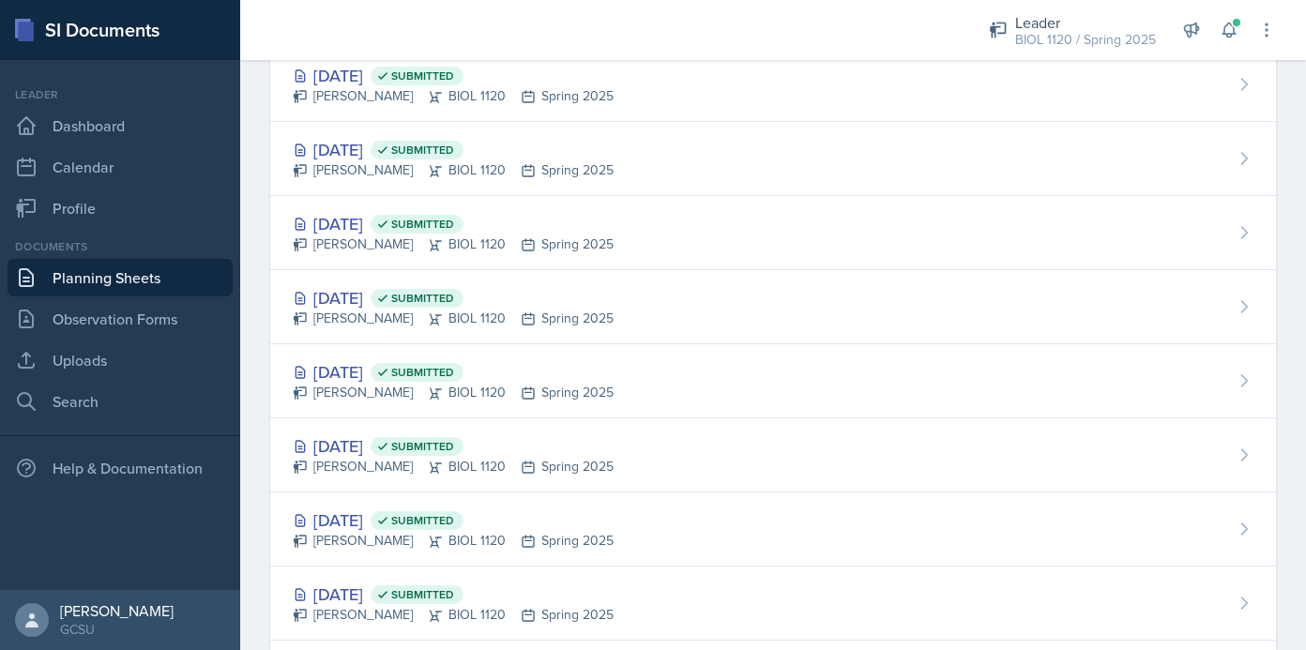
scroll to position [1268, 0]
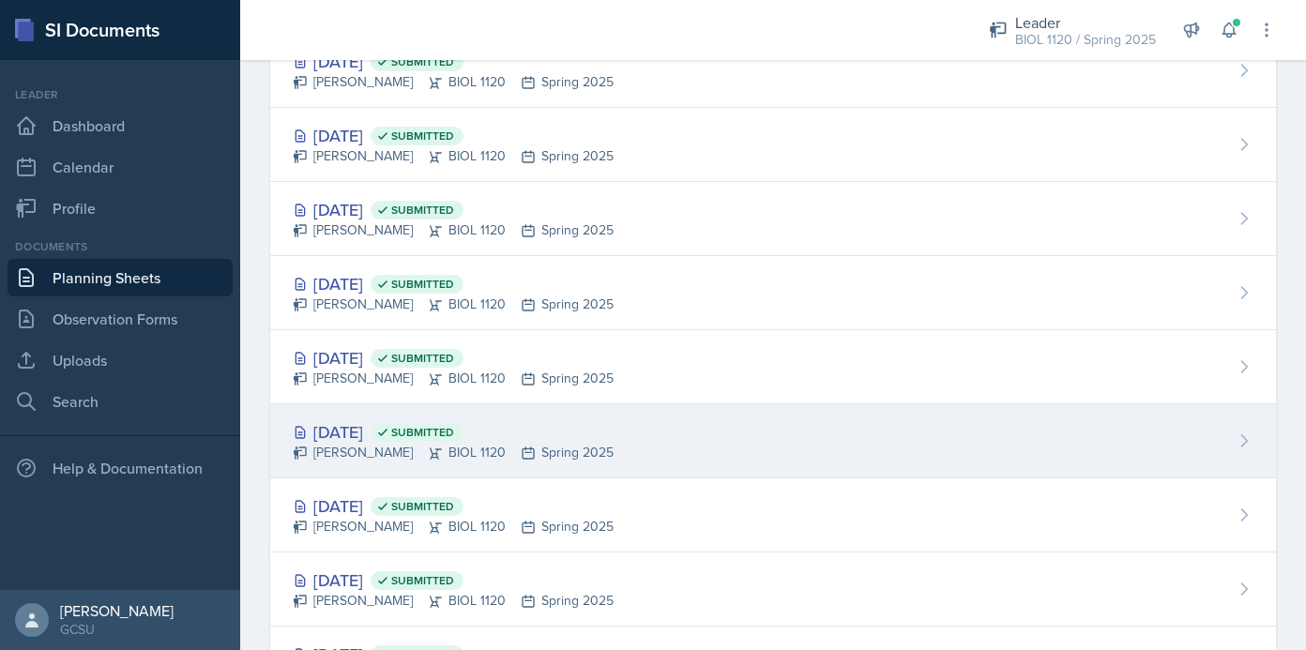
click at [555, 463] on div "[DATE] Submitted [PERSON_NAME] BIOL 1120 Spring 2025" at bounding box center [773, 441] width 1006 height 74
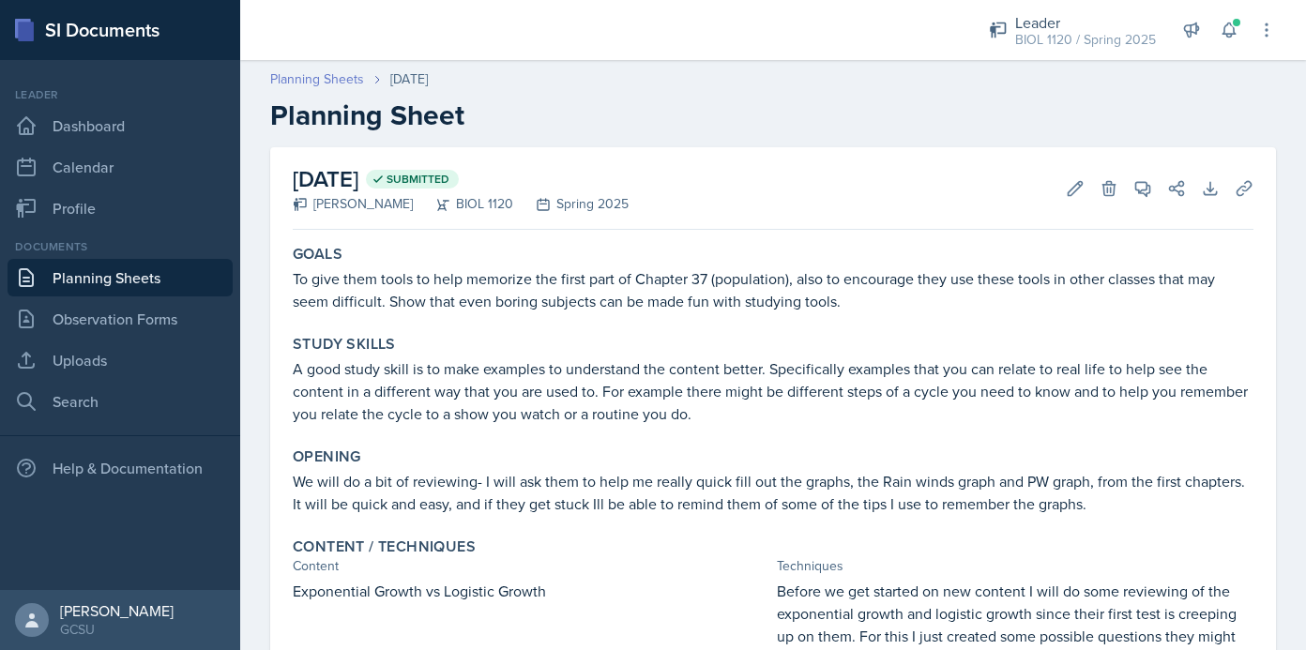
click at [348, 79] on link "Planning Sheets" at bounding box center [317, 79] width 94 height 20
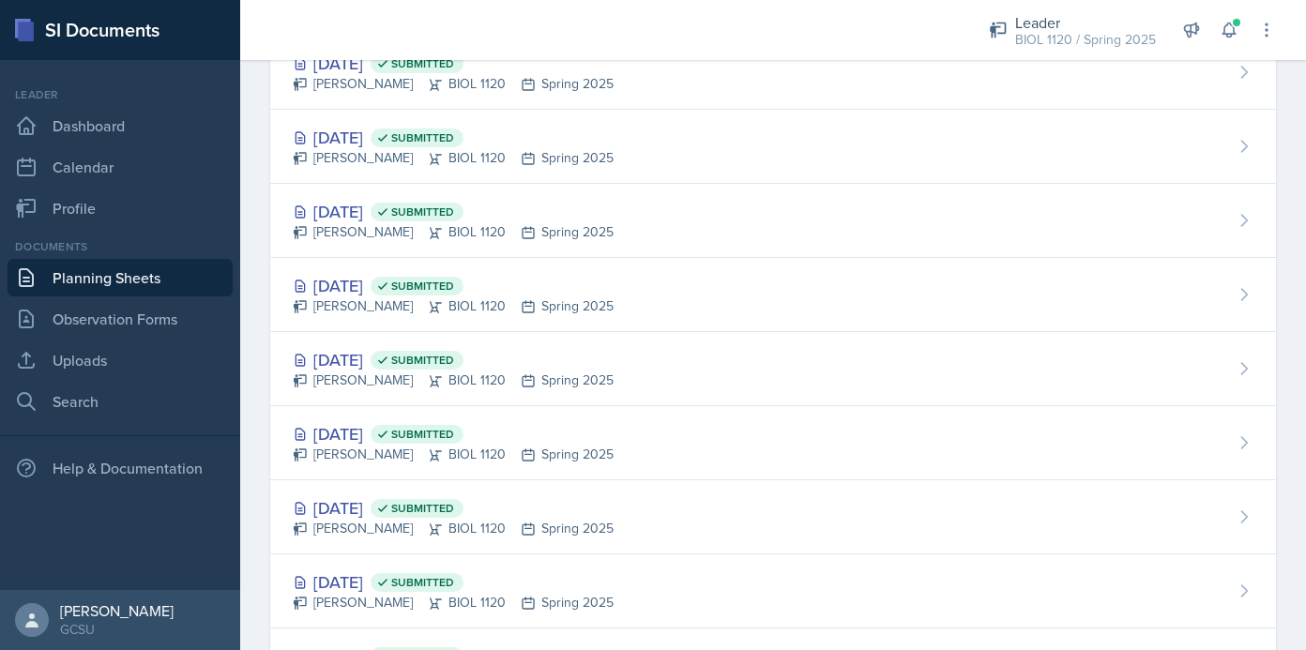
scroll to position [1397, 0]
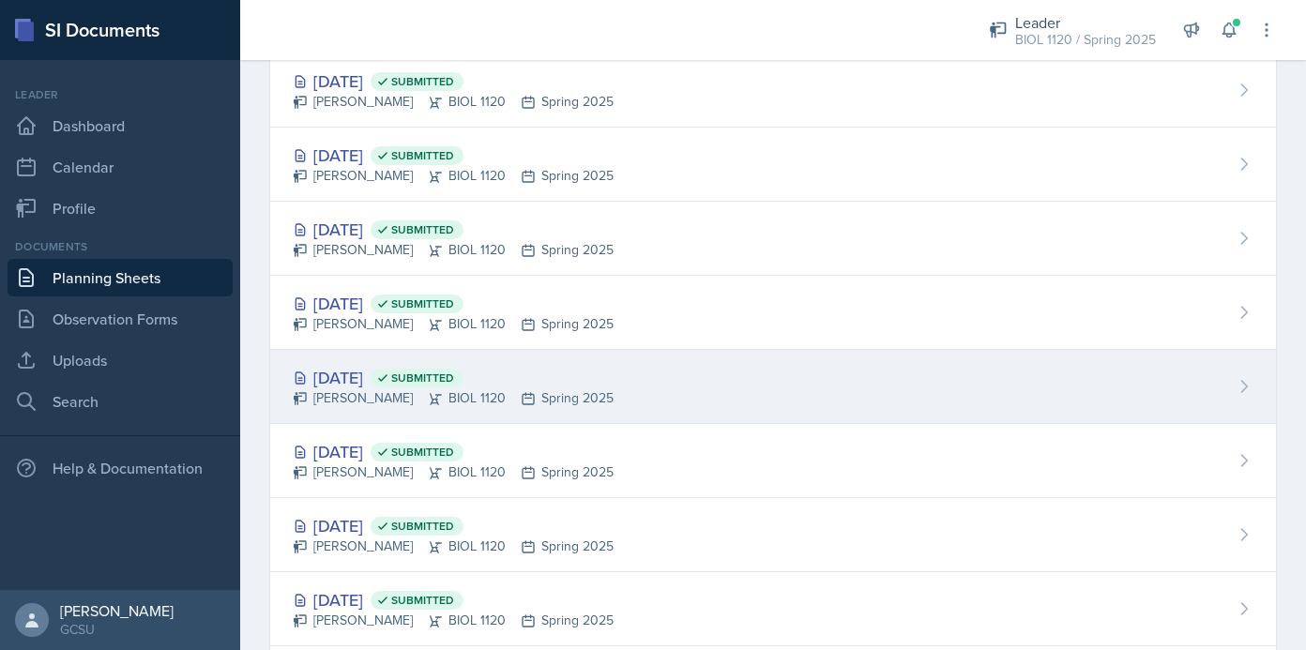
click at [590, 403] on div "[DATE] Submitted [PERSON_NAME] BIOL 1120 Spring 2025" at bounding box center [773, 387] width 1006 height 74
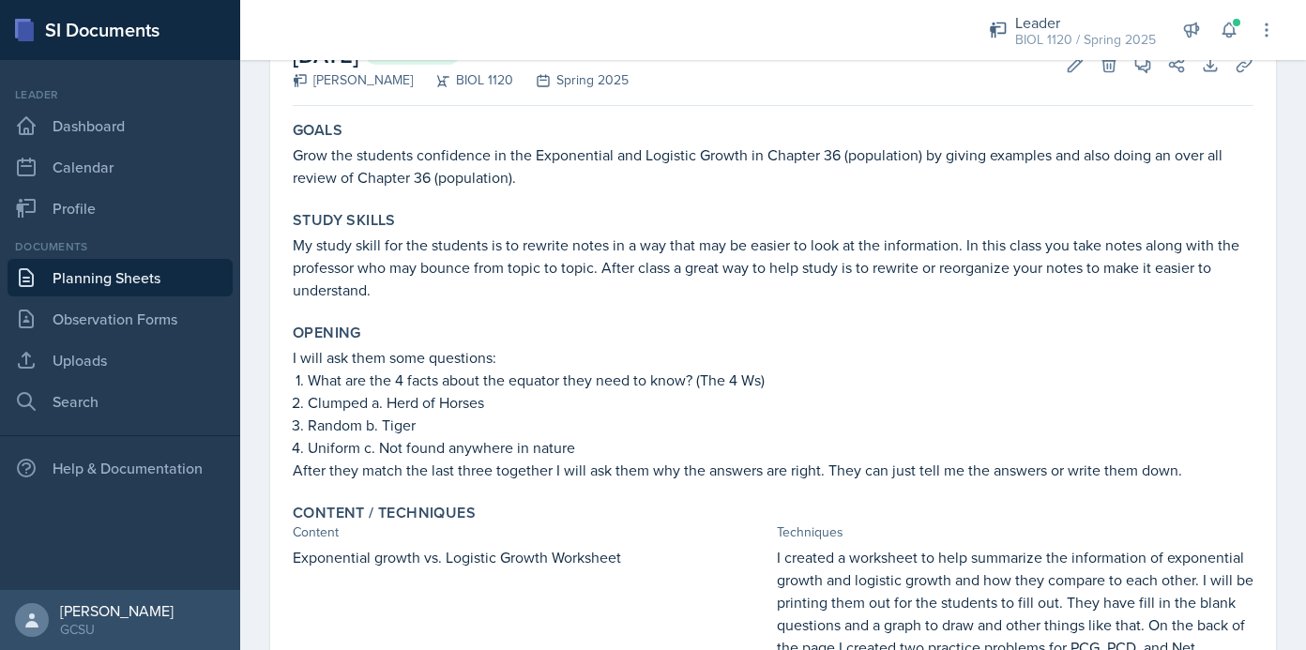
scroll to position [119, 0]
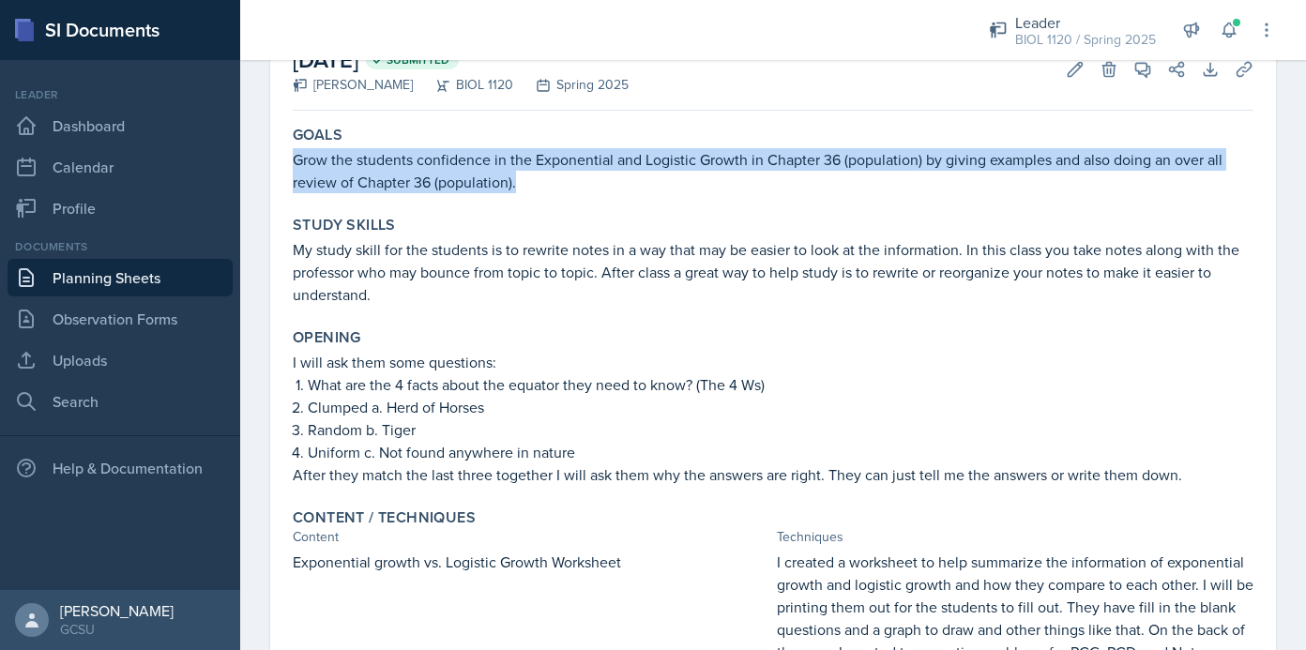
drag, startPoint x: 292, startPoint y: 159, endPoint x: 536, endPoint y: 188, distance: 245.6
click at [536, 188] on p "Grow the students confidence in the Exponential and Logistic Growth in Chapter …" at bounding box center [773, 170] width 961 height 45
copy p "Grow the students confidence in the Exponential and Logistic Growth in Chapter …"
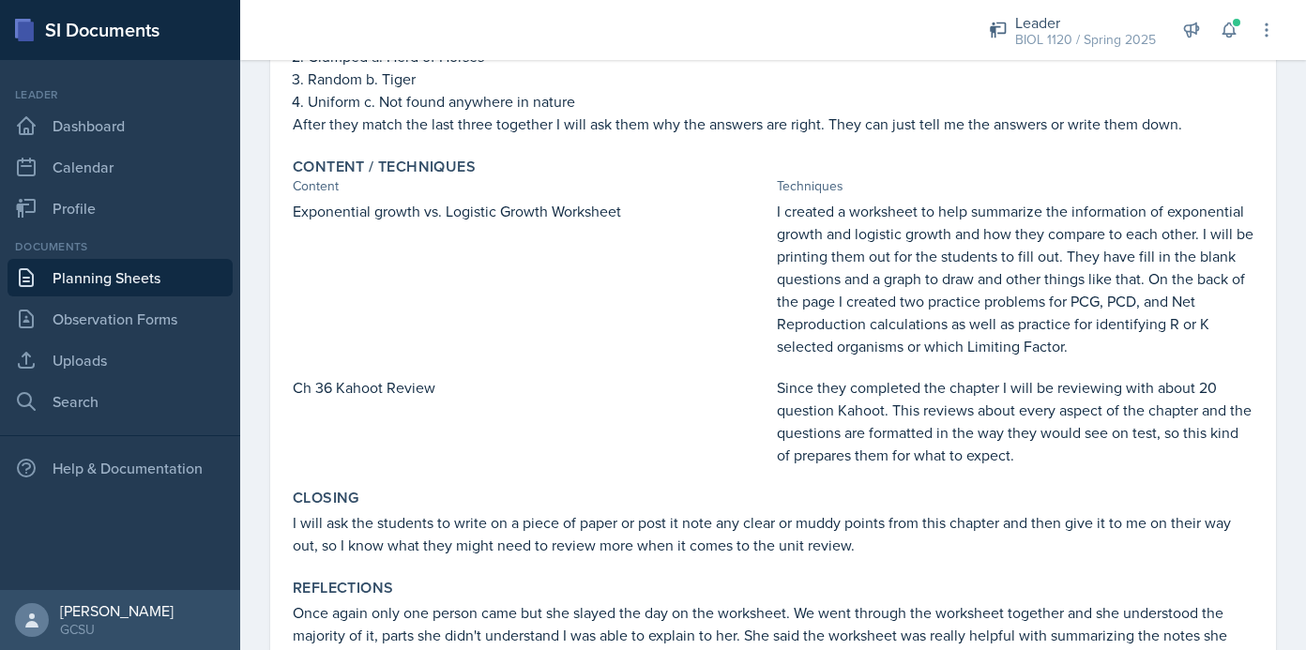
scroll to position [469, 0]
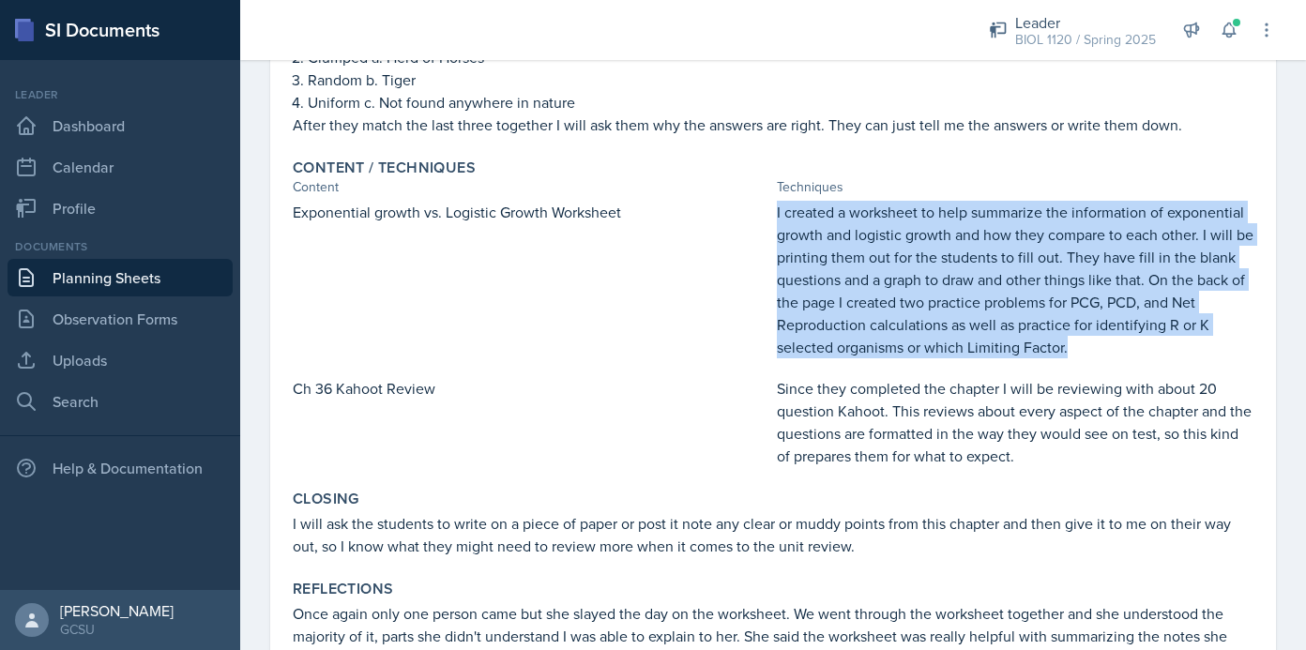
drag, startPoint x: 776, startPoint y: 213, endPoint x: 1129, endPoint y: 345, distance: 377.6
click at [1129, 345] on p "I created a worksheet to help summarize the information of exponential growth a…" at bounding box center [1015, 280] width 477 height 158
copy p "I created a worksheet to help summarize the information of exponential growth a…"
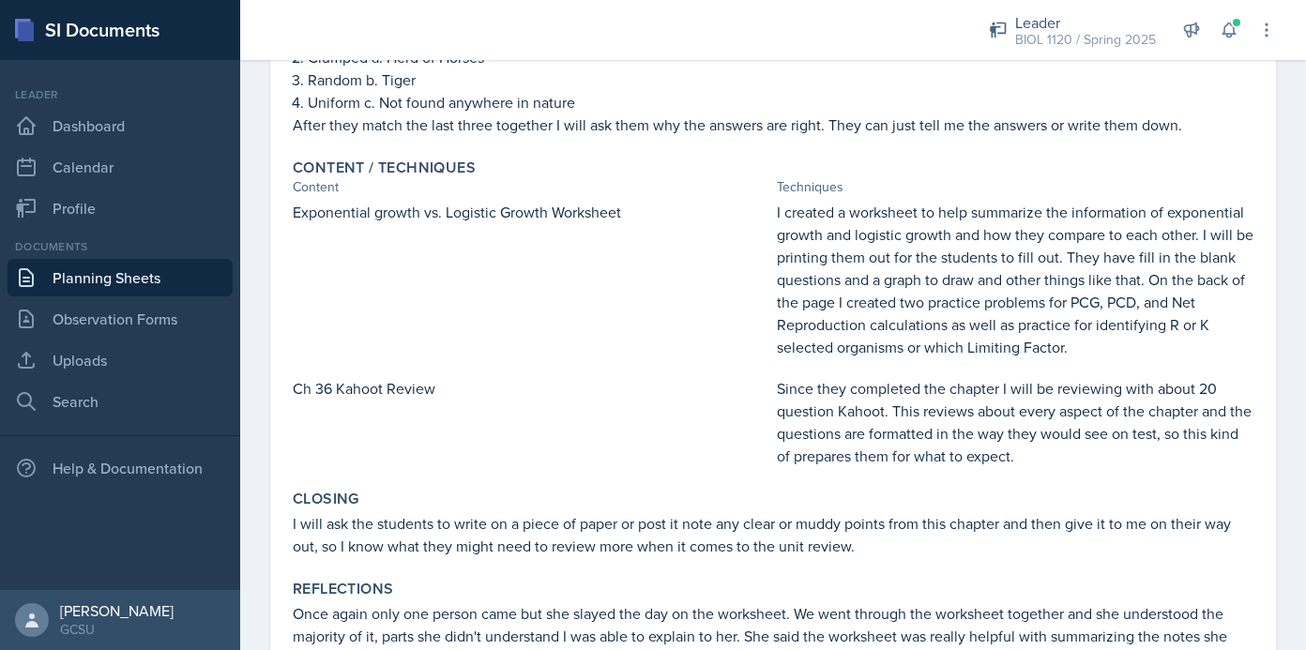
click at [385, 212] on p "Exponential growth vs. Logistic Growth Worksheet" at bounding box center [531, 212] width 477 height 23
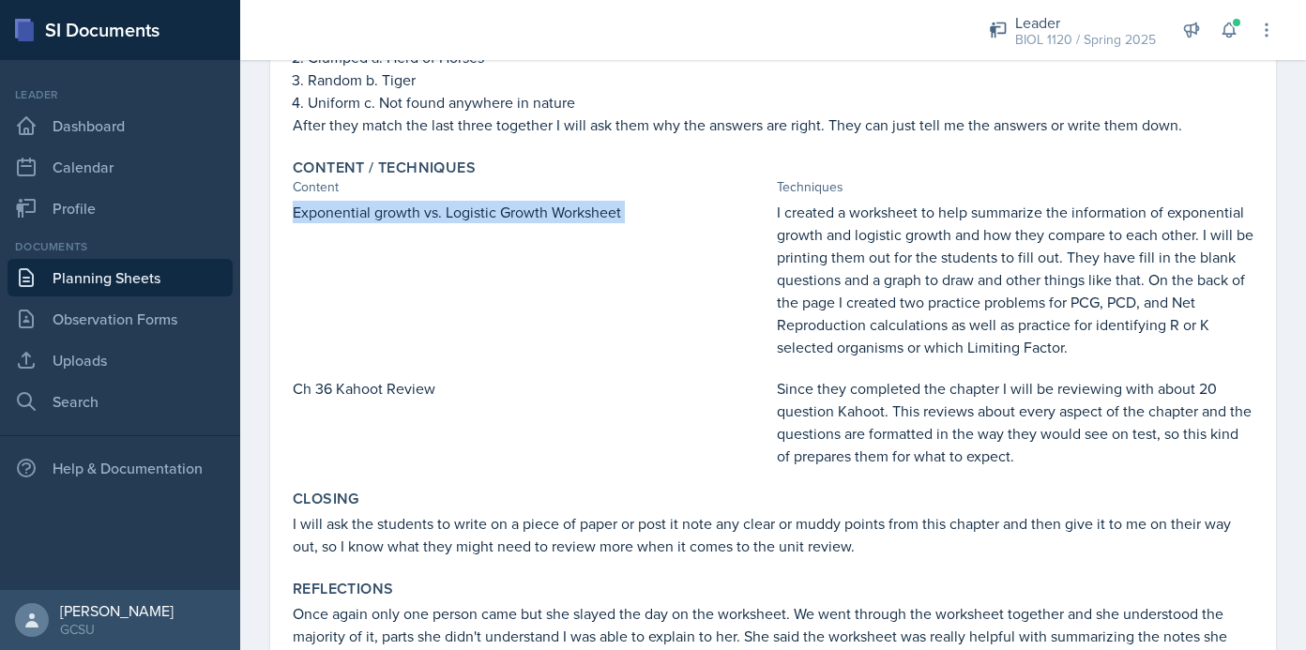
click at [385, 212] on p "Exponential growth vs. Logistic Growth Worksheet" at bounding box center [531, 212] width 477 height 23
copy div "Exponential growth vs. Logistic Growth Worksheet"
